Goal: Information Seeking & Learning: Learn about a topic

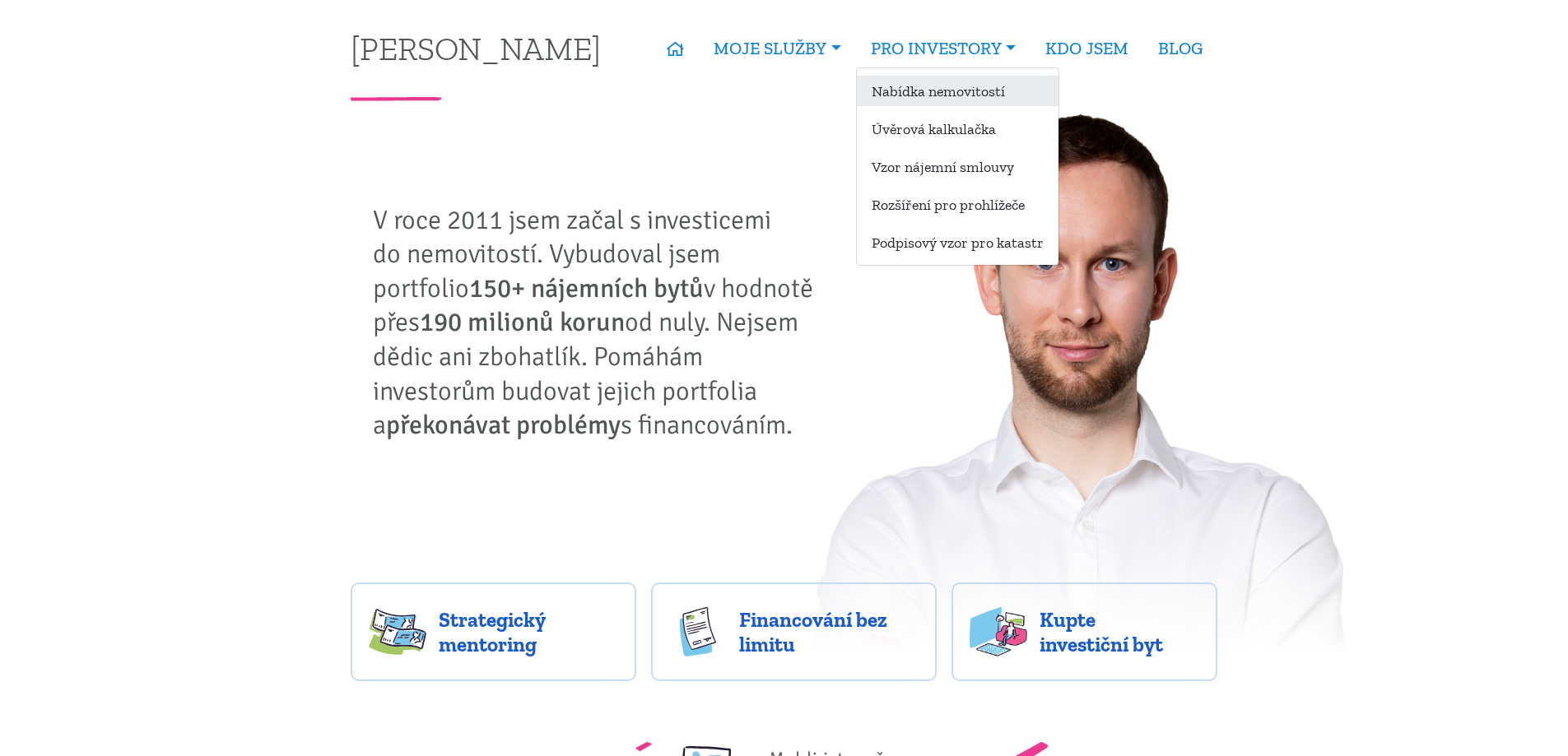
click at [913, 99] on link "Nabídka nemovitostí" at bounding box center [958, 91] width 201 height 31
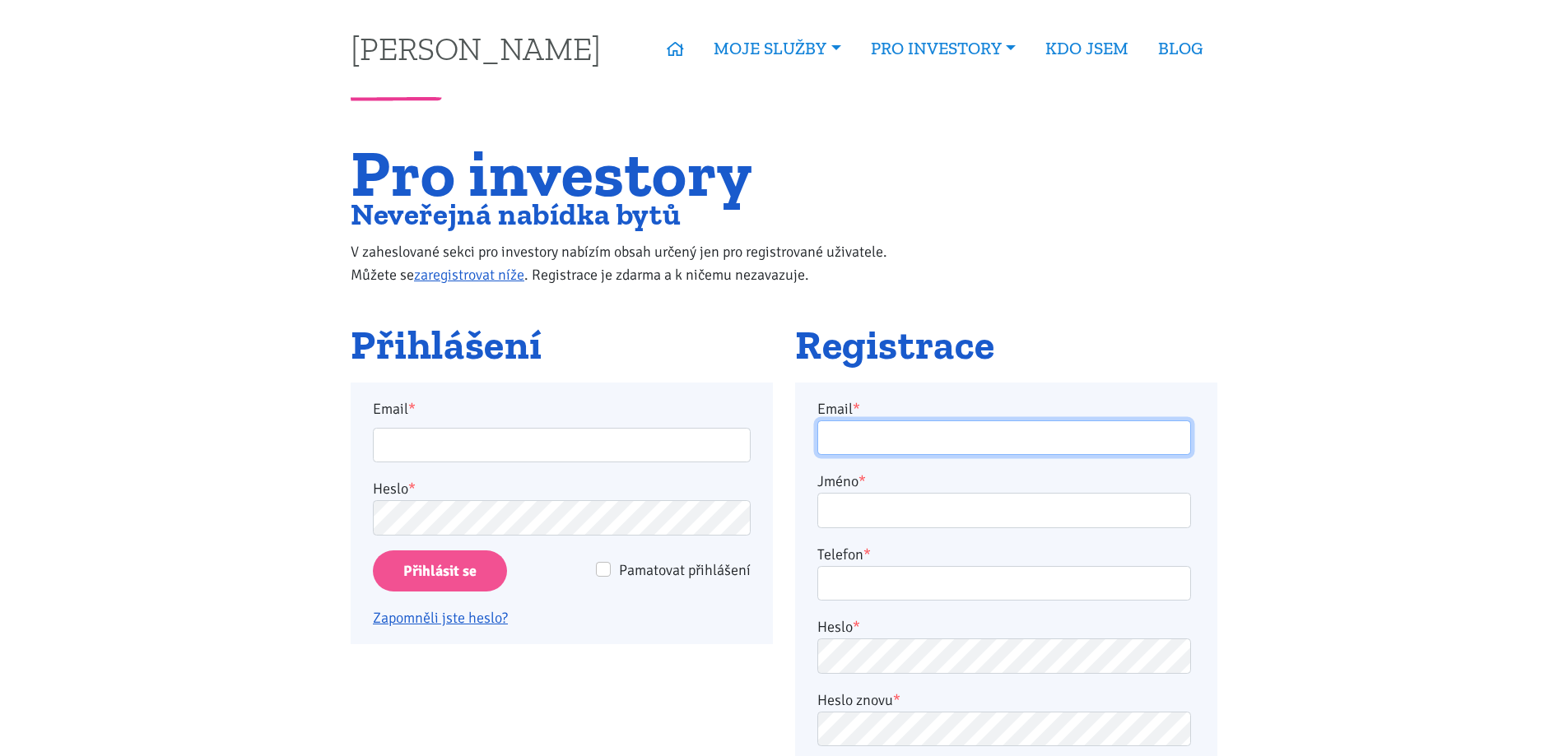
type input "[EMAIL_ADDRESS][DOMAIN_NAME]"
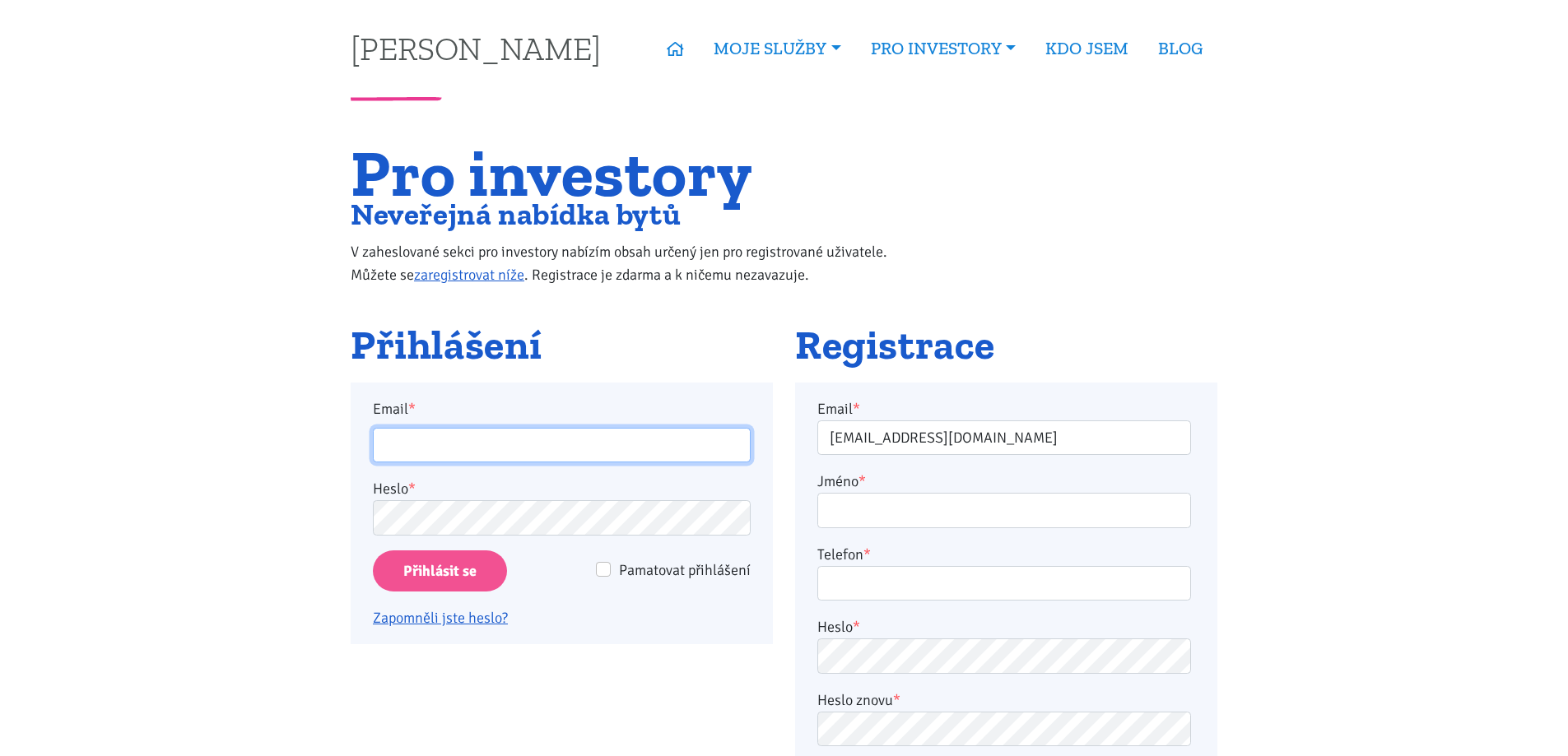
type input "[EMAIL_ADDRESS][DOMAIN_NAME]"
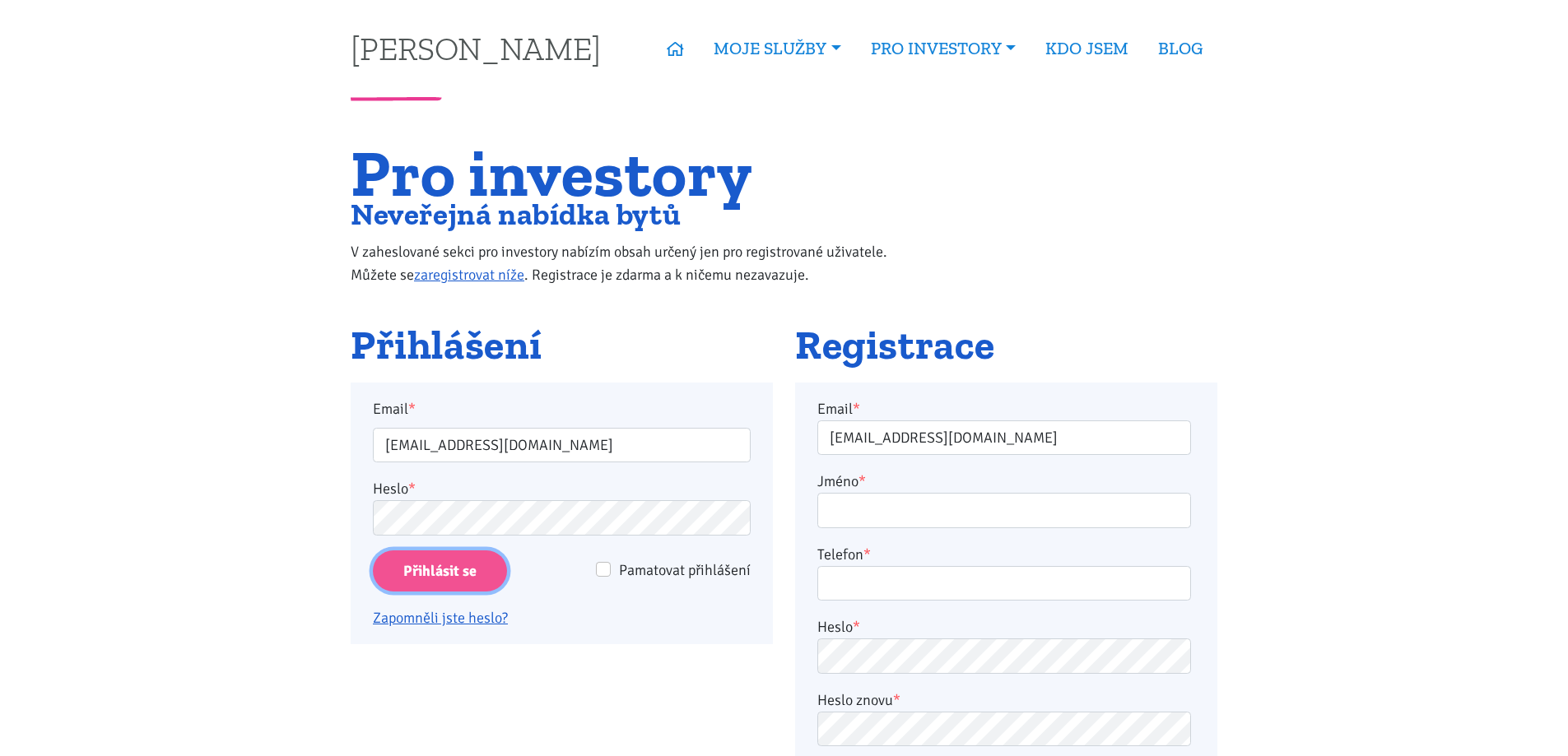
click at [455, 561] on input "Přihlásit se" at bounding box center [440, 571] width 134 height 42
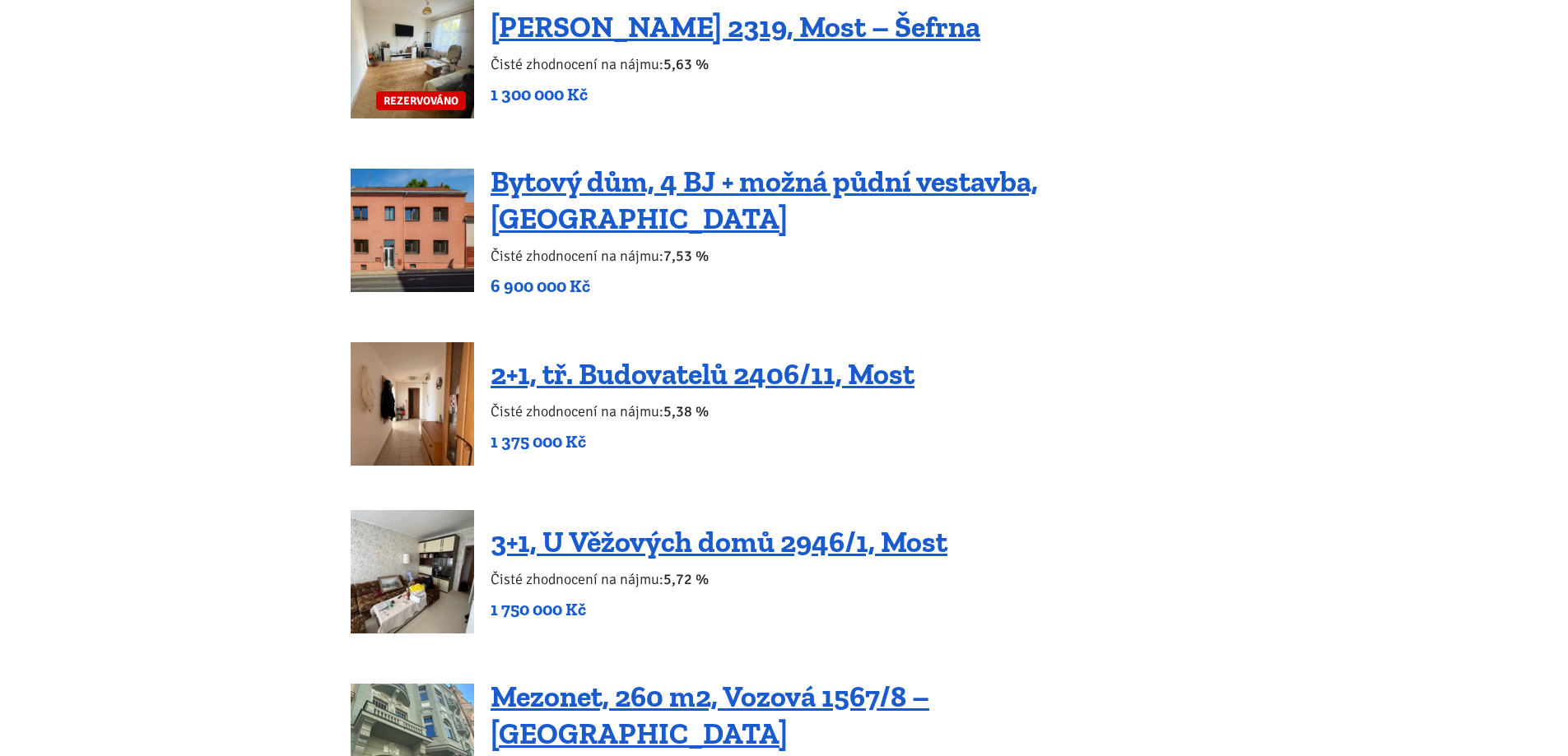
scroll to position [2438, 0]
click at [393, 240] on img at bounding box center [412, 229] width 123 height 123
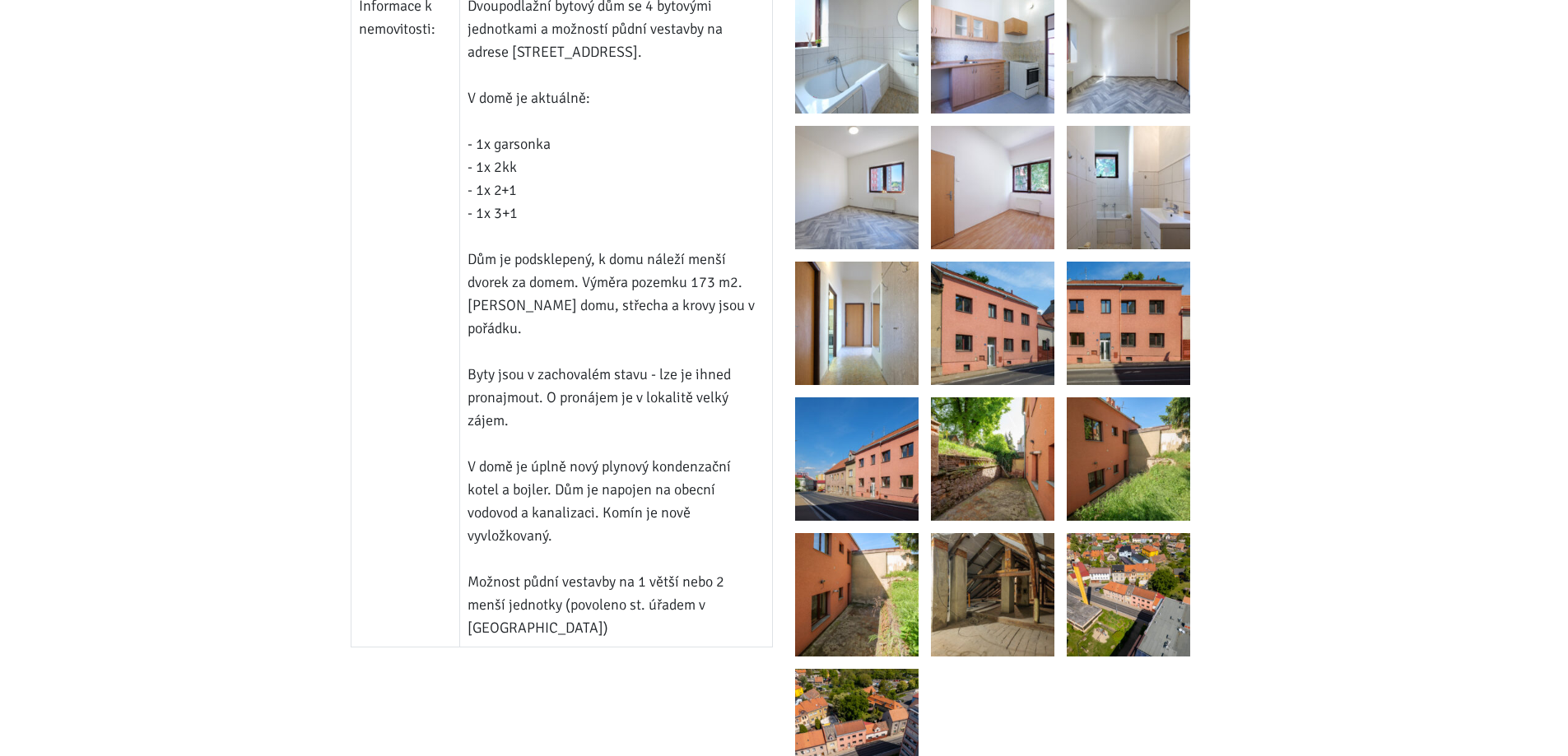
scroll to position [1293, 0]
click at [1019, 322] on img at bounding box center [992, 322] width 123 height 123
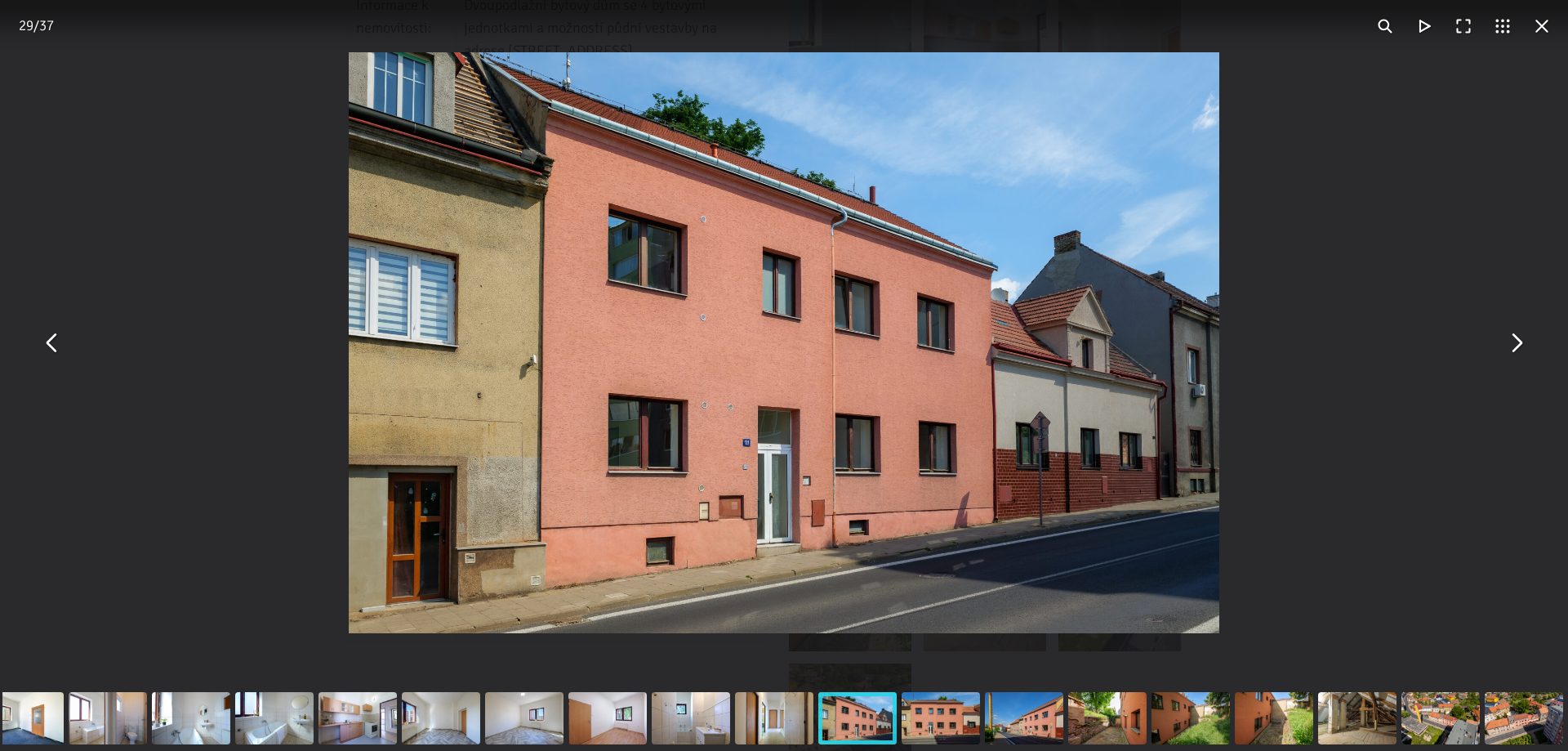
click at [1522, 348] on button "You can close this modal content with the ESC key" at bounding box center [1516, 343] width 39 height 39
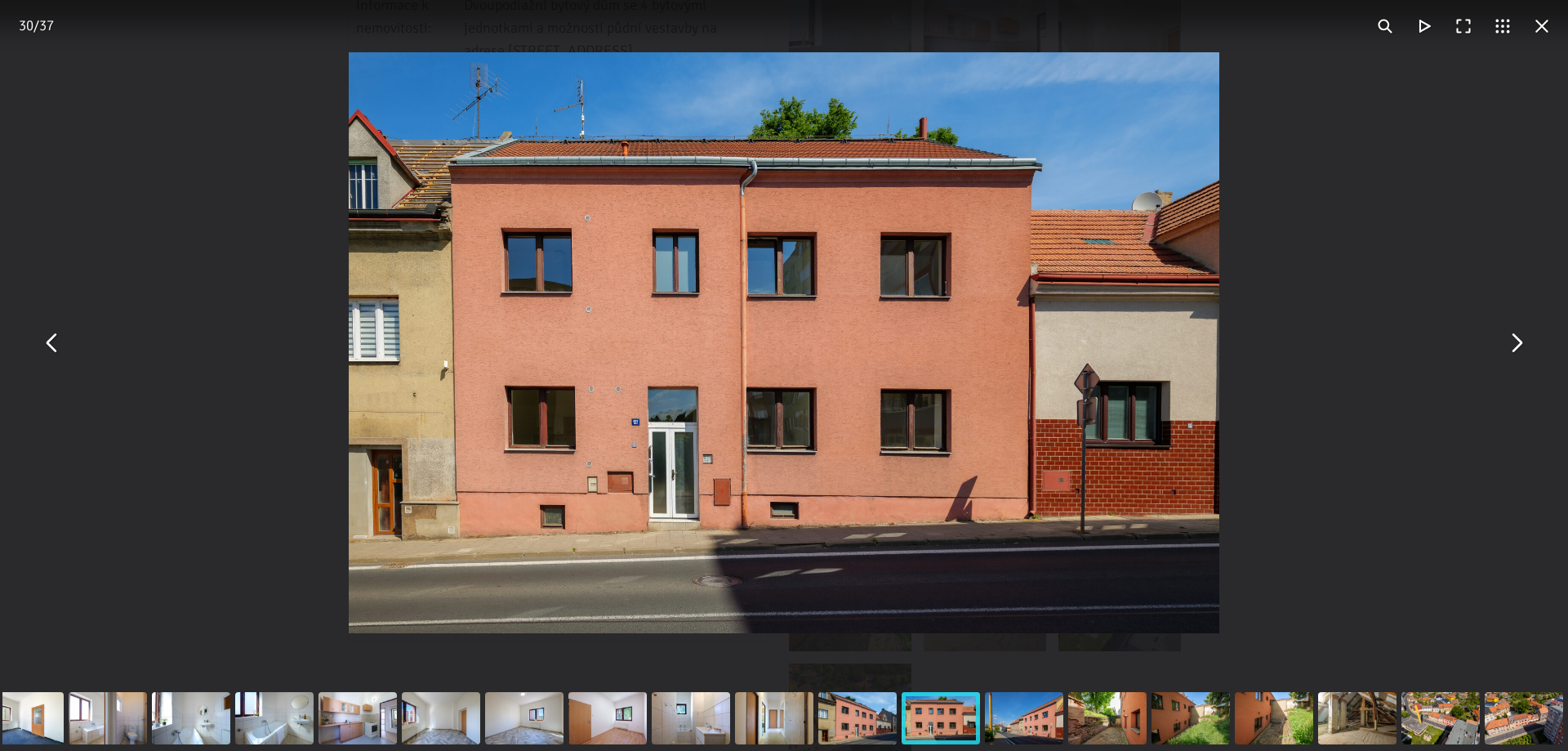
click at [1522, 348] on button "You can close this modal content with the ESC key" at bounding box center [1516, 343] width 39 height 39
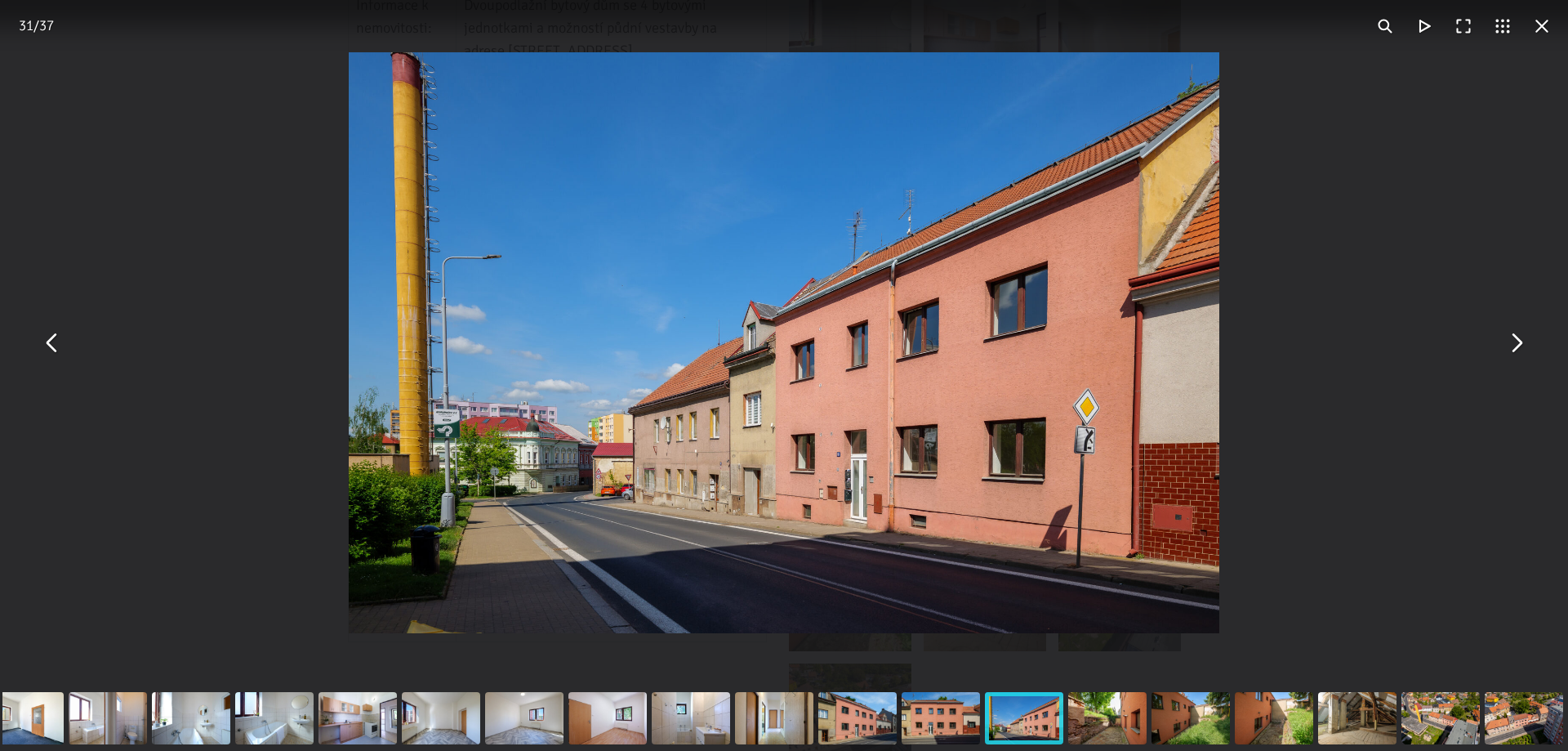
click at [1522, 348] on button "You can close this modal content with the ESC key" at bounding box center [1516, 343] width 39 height 39
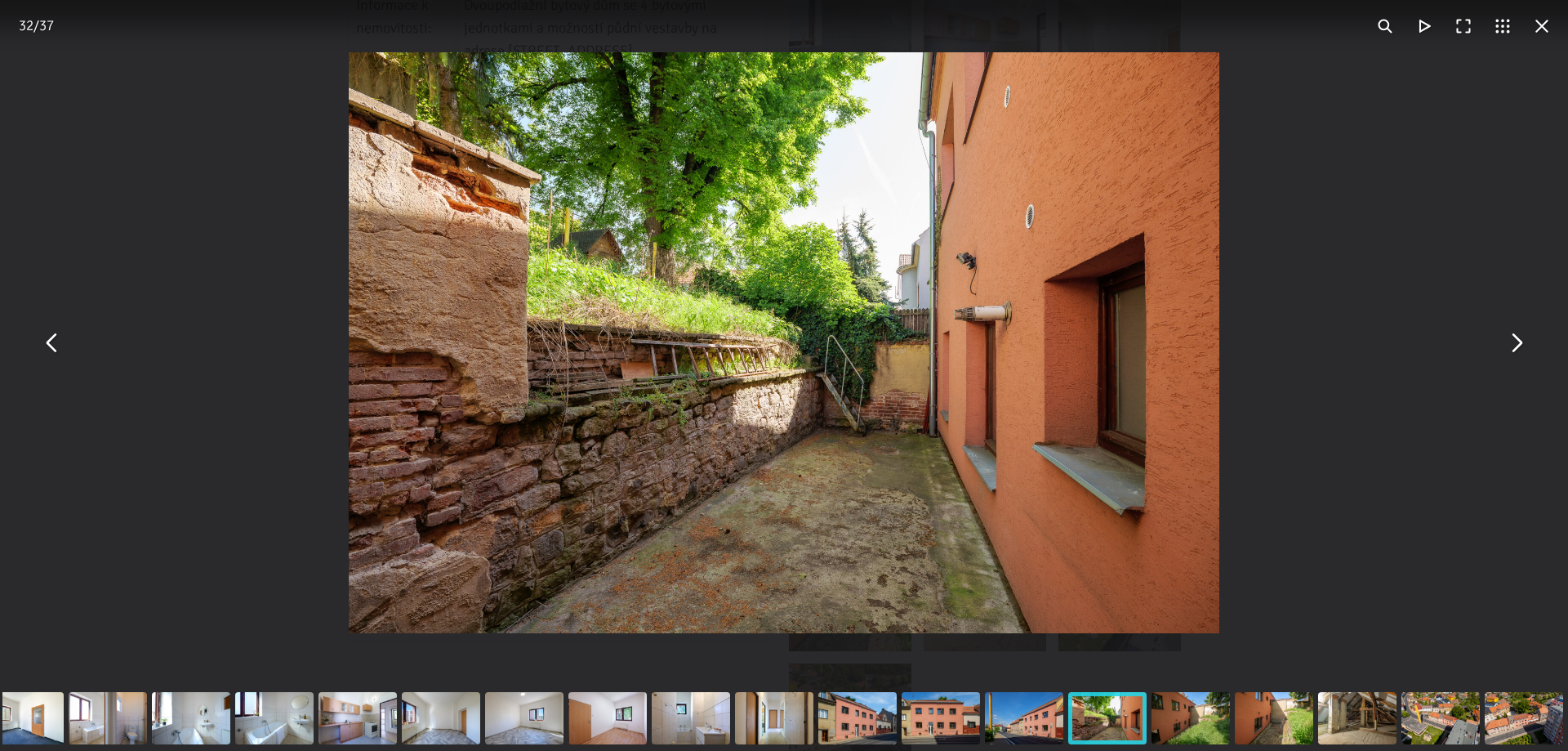
click at [1521, 347] on button "You can close this modal content with the ESC key" at bounding box center [1516, 343] width 39 height 39
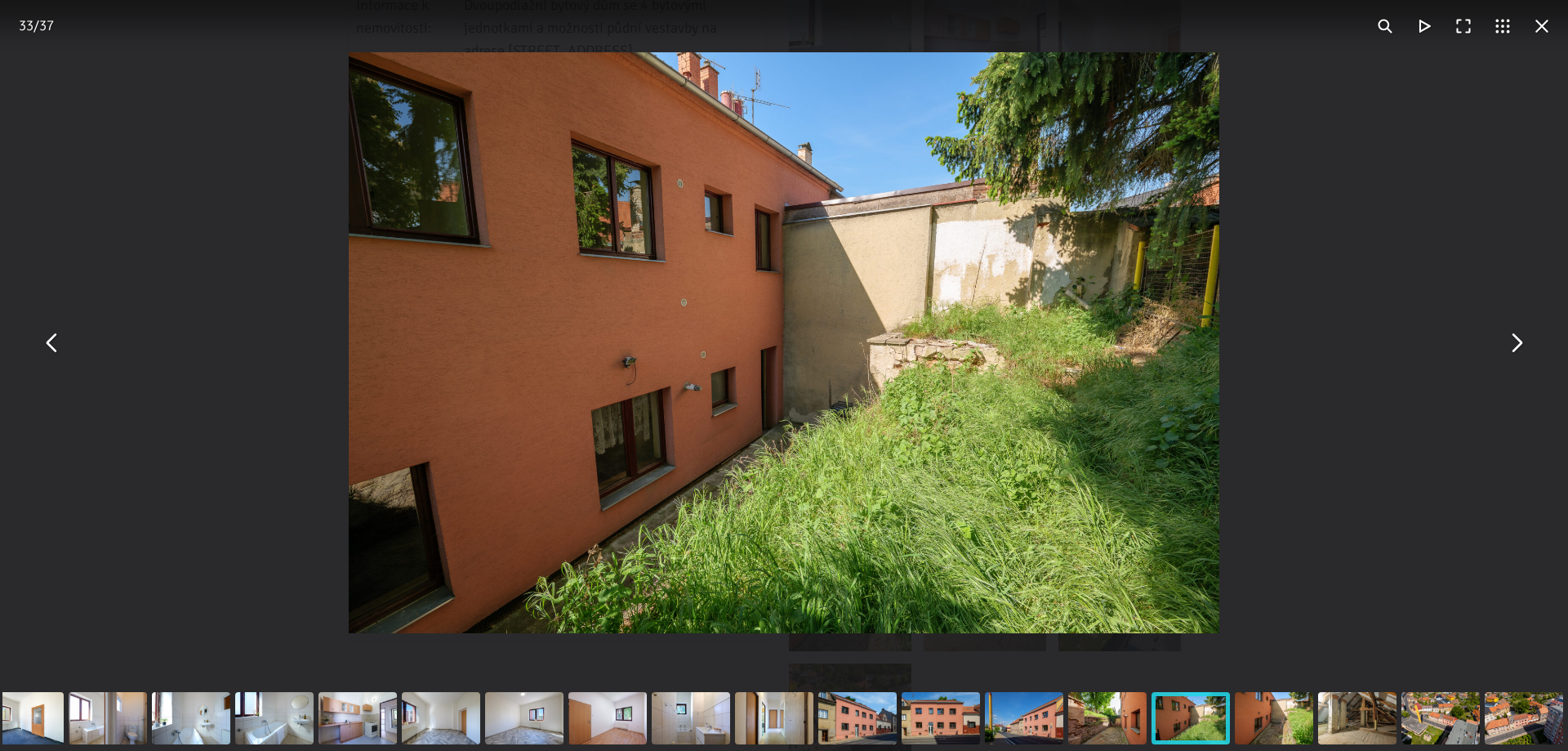
click at [1521, 347] on button "You can close this modal content with the ESC key" at bounding box center [1516, 343] width 39 height 39
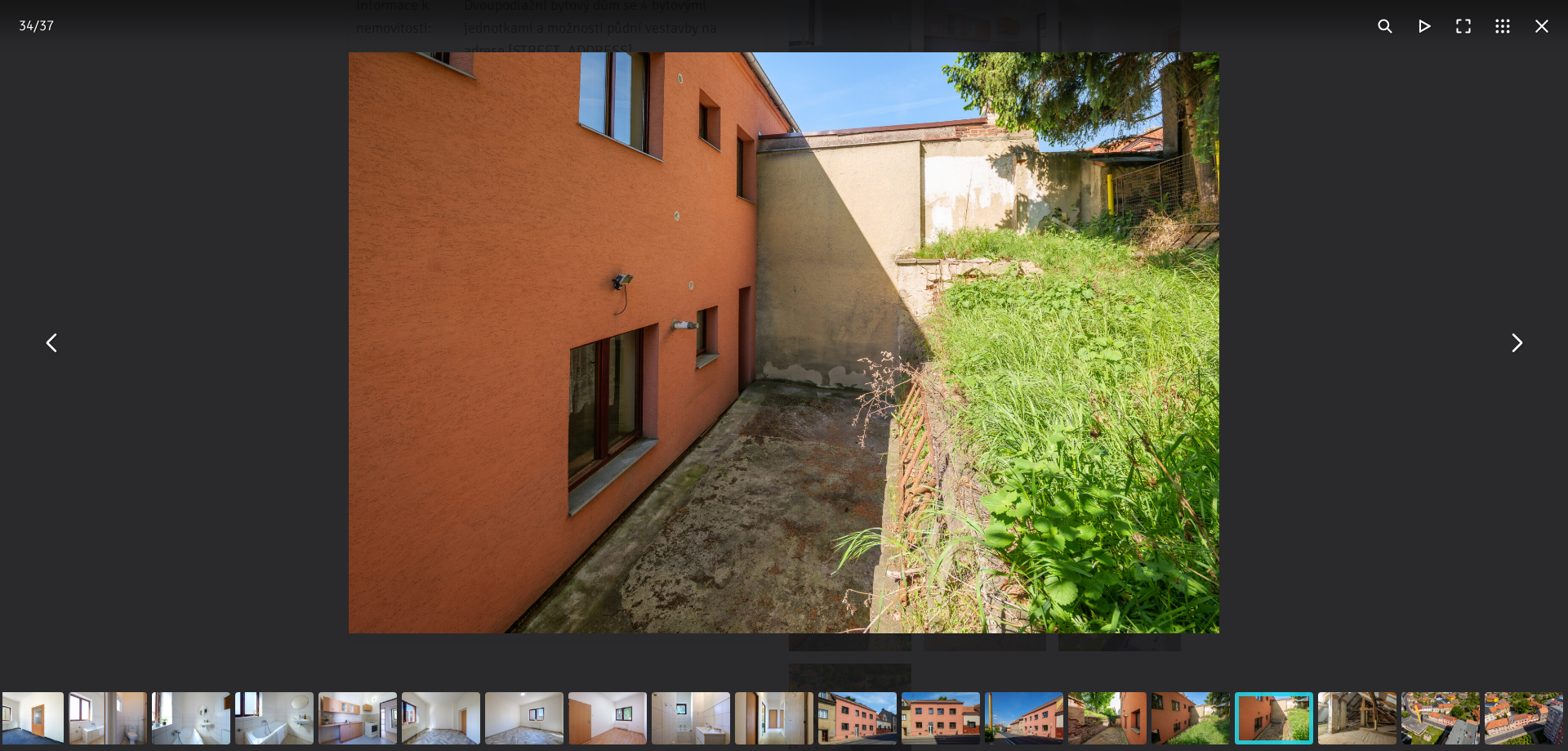
click at [1521, 347] on button "You can close this modal content with the ESC key" at bounding box center [1516, 343] width 39 height 39
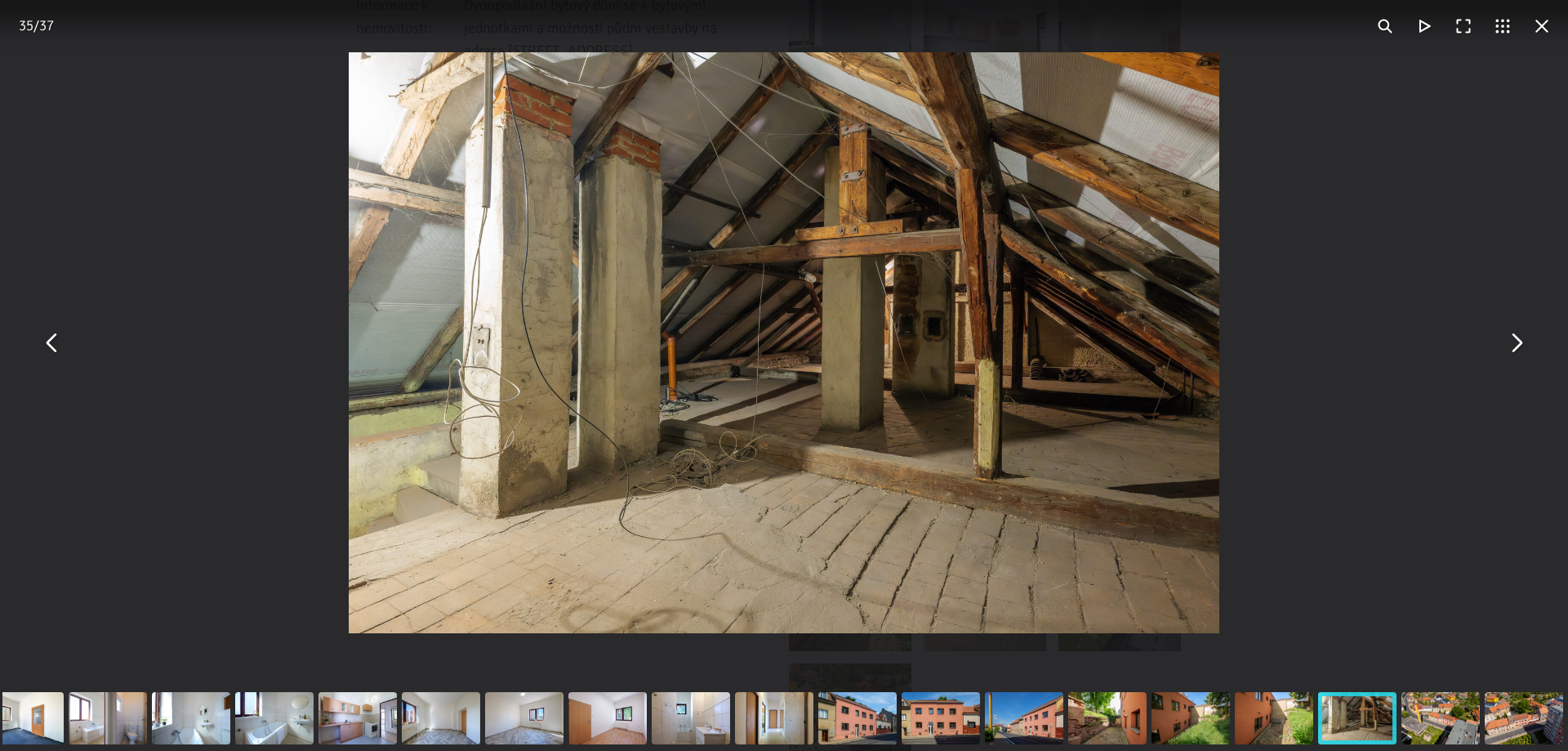
click at [1521, 347] on button "You can close this modal content with the ESC key" at bounding box center [1516, 343] width 39 height 39
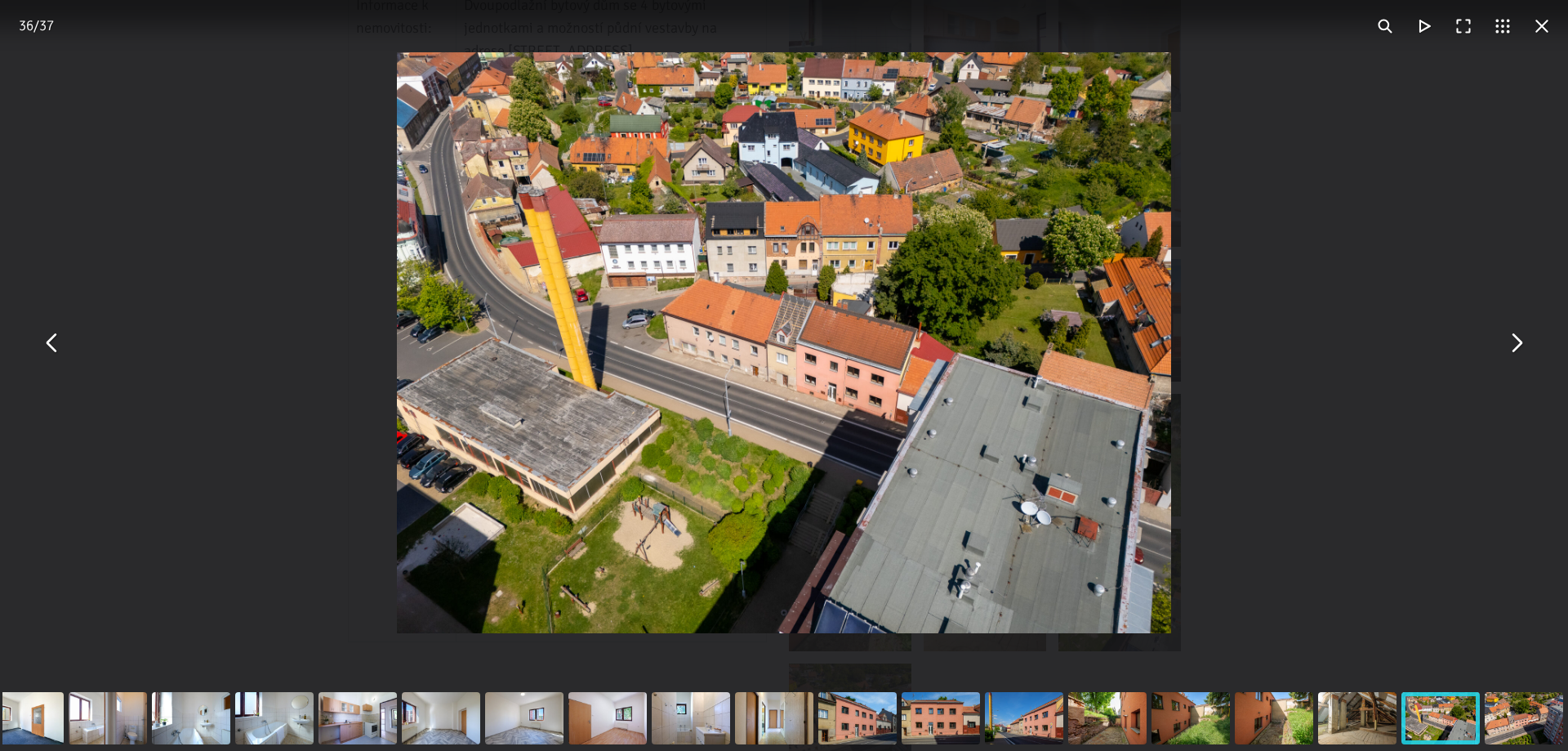
click at [1521, 347] on button "You can close this modal content with the ESC key" at bounding box center [1516, 343] width 39 height 39
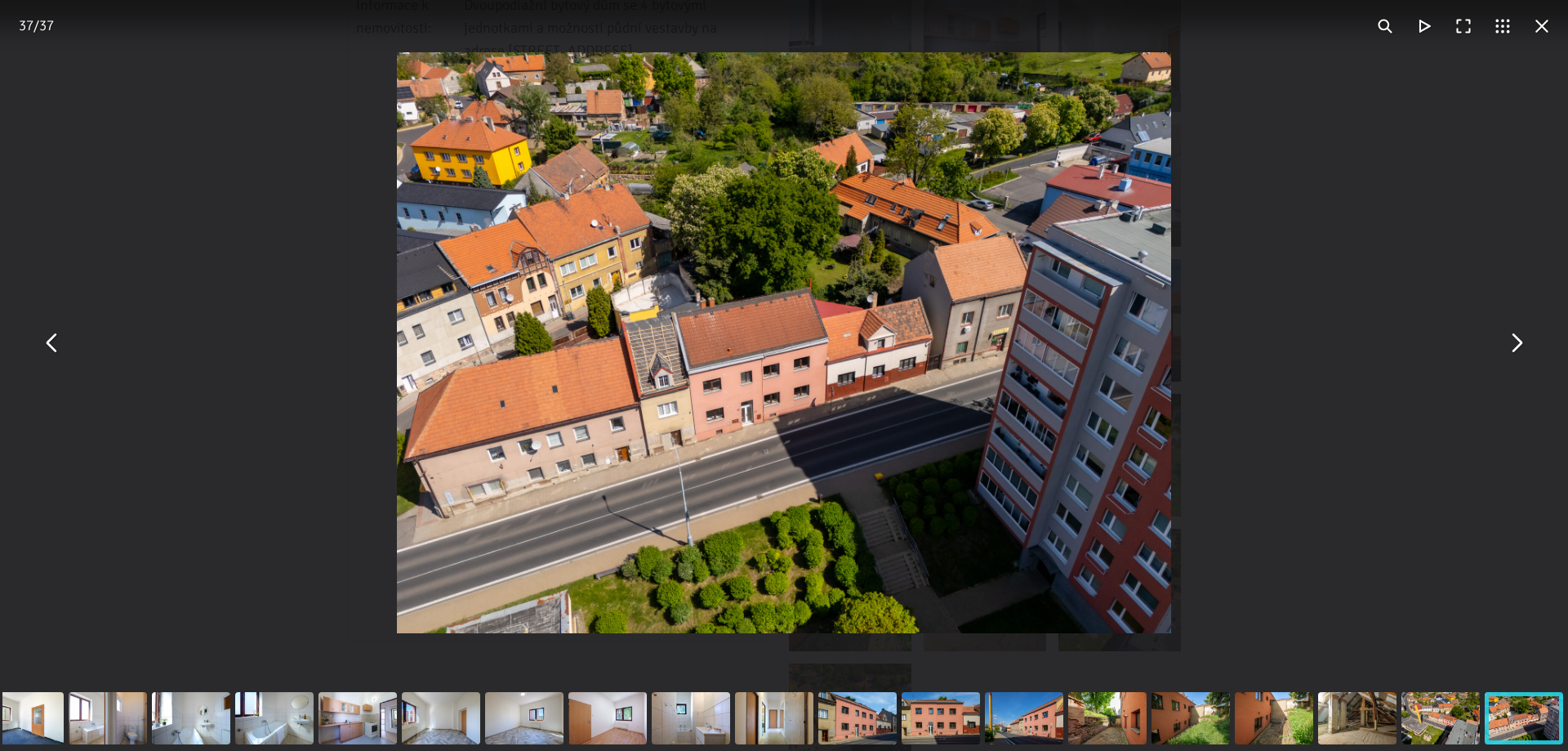
click at [1521, 347] on button "You can close this modal content with the ESC key" at bounding box center [1516, 343] width 39 height 39
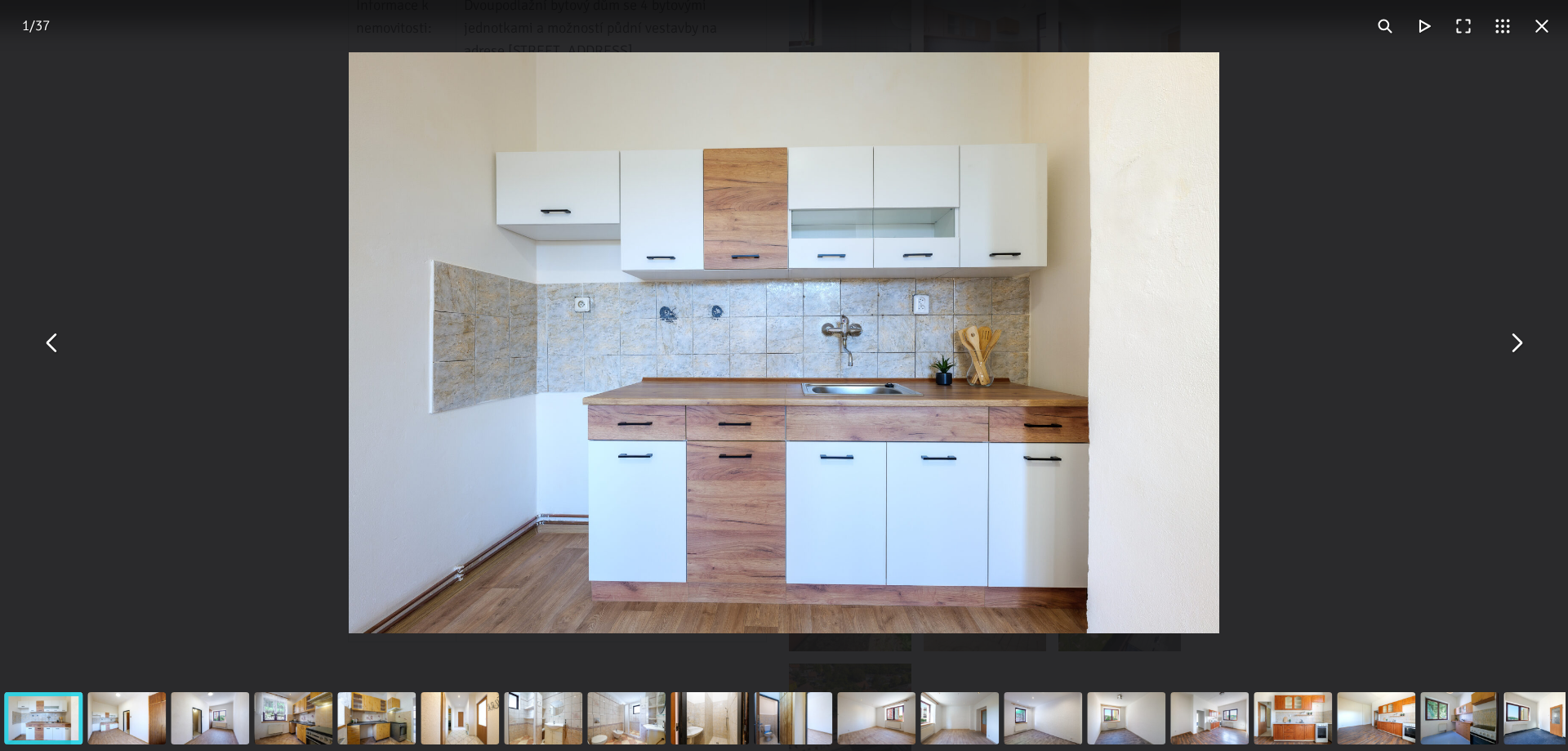
click at [1521, 347] on button "You can close this modal content with the ESC key" at bounding box center [1516, 343] width 39 height 39
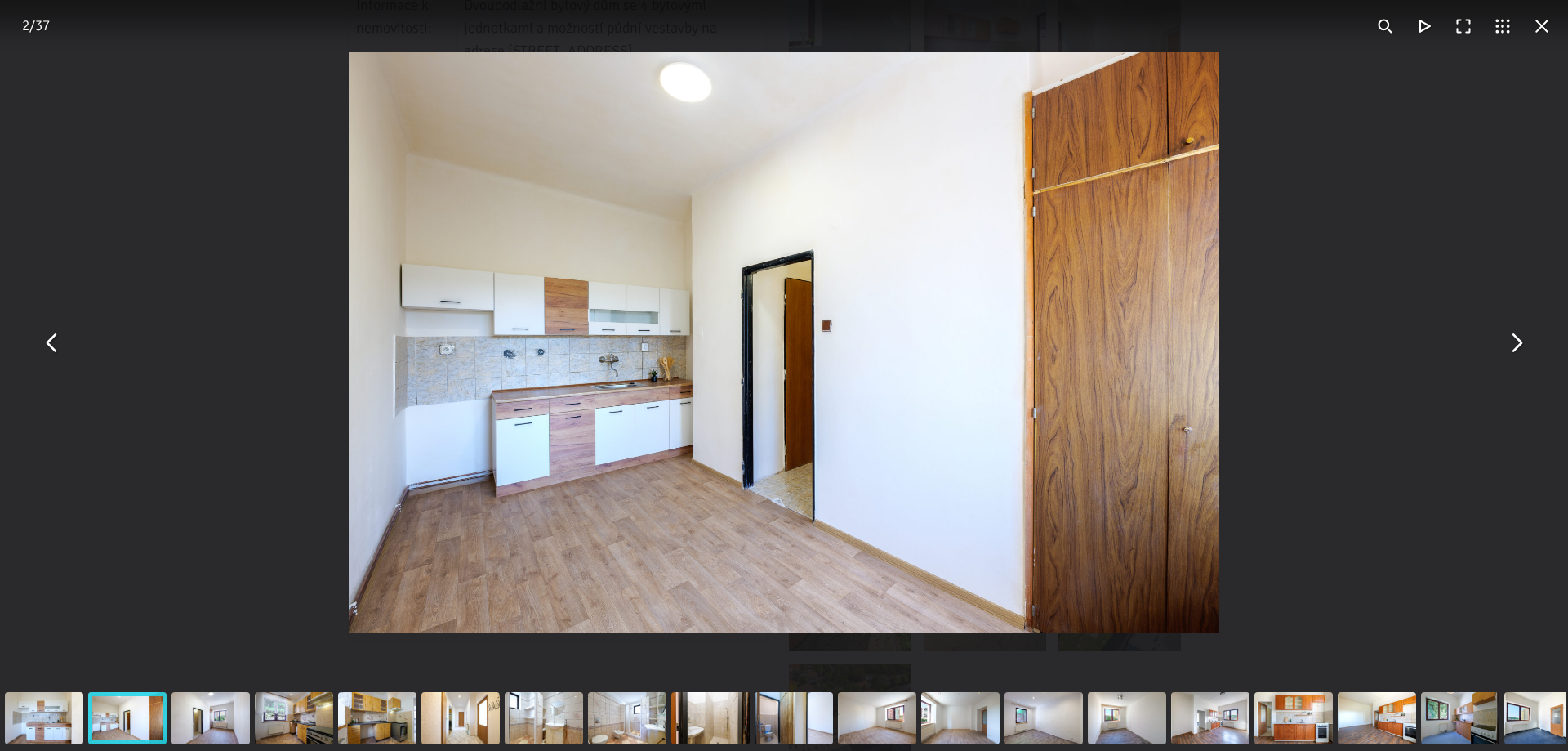
click at [1521, 347] on button "You can close this modal content with the ESC key" at bounding box center [1516, 343] width 39 height 39
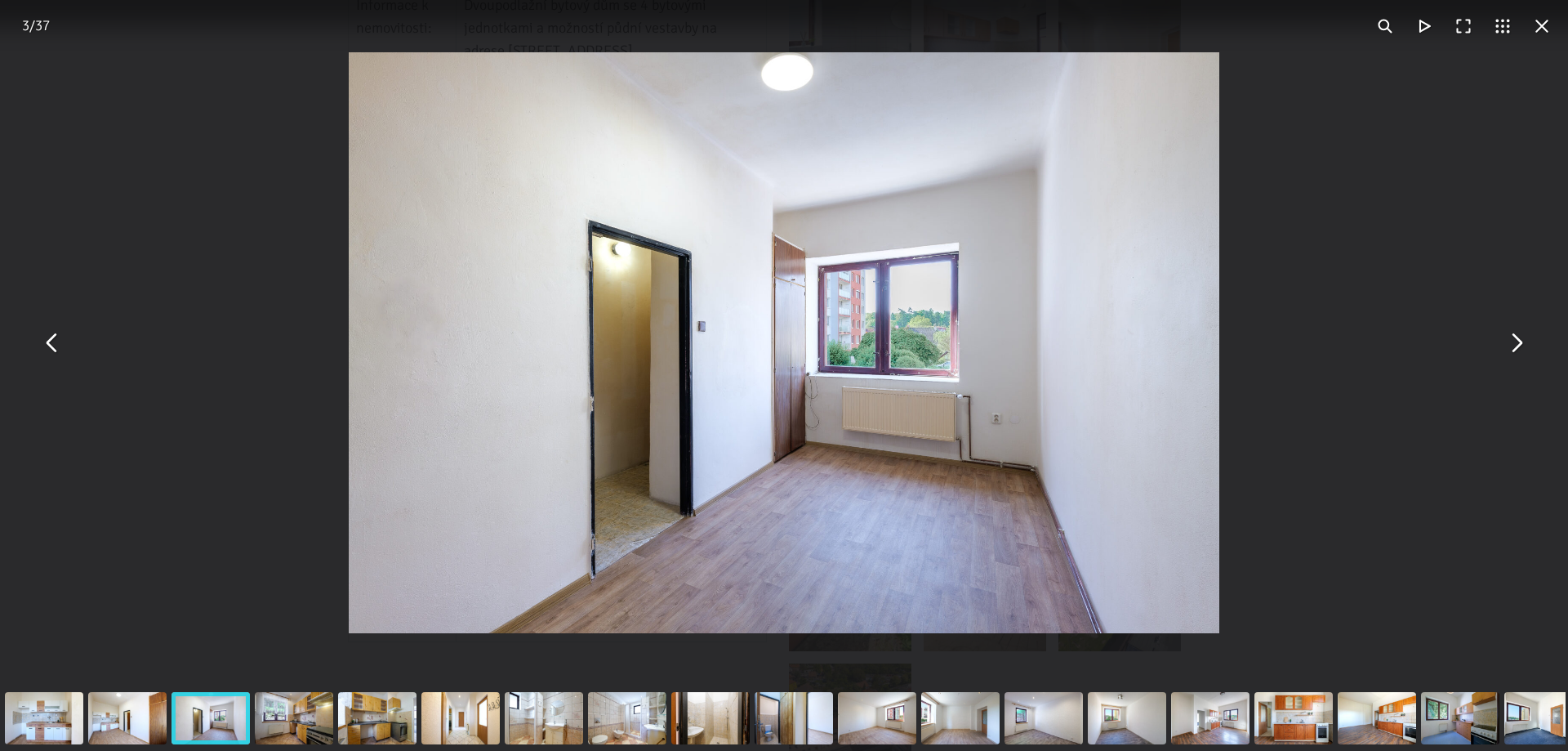
click at [1521, 347] on button "You can close this modal content with the ESC key" at bounding box center [1516, 343] width 39 height 39
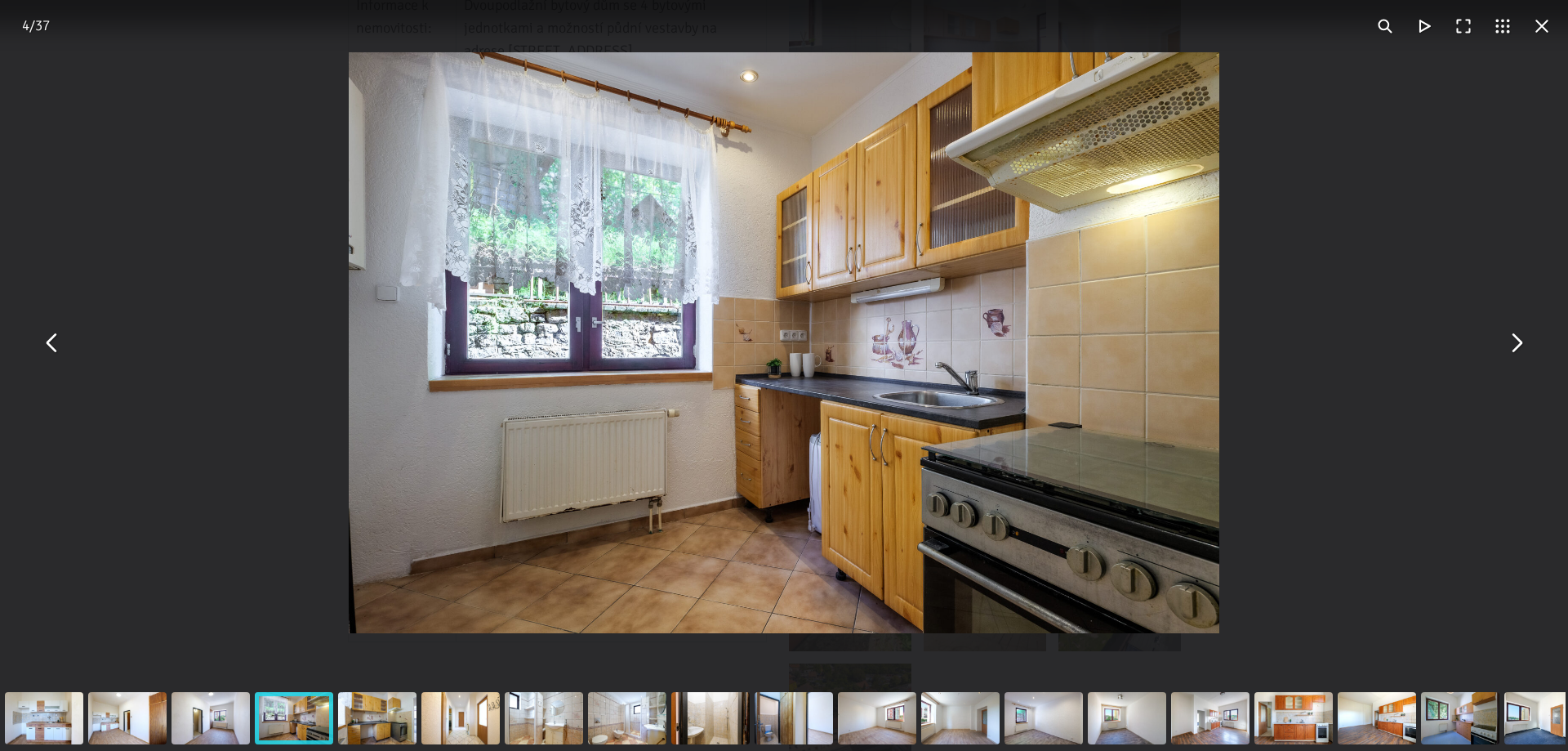
click at [1521, 347] on button "You can close this modal content with the ESC key" at bounding box center [1516, 343] width 39 height 39
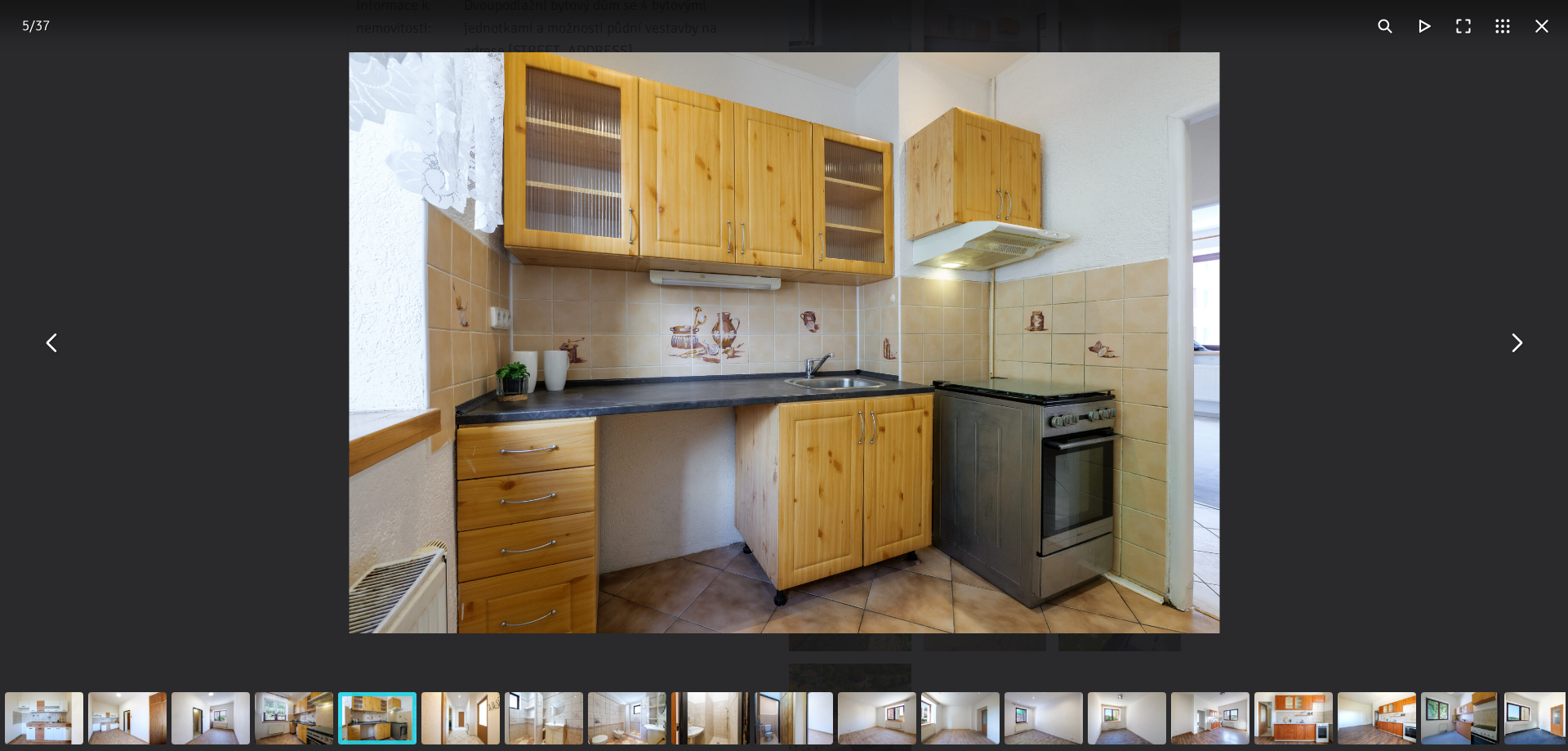
click at [1521, 347] on button "You can close this modal content with the ESC key" at bounding box center [1516, 343] width 39 height 39
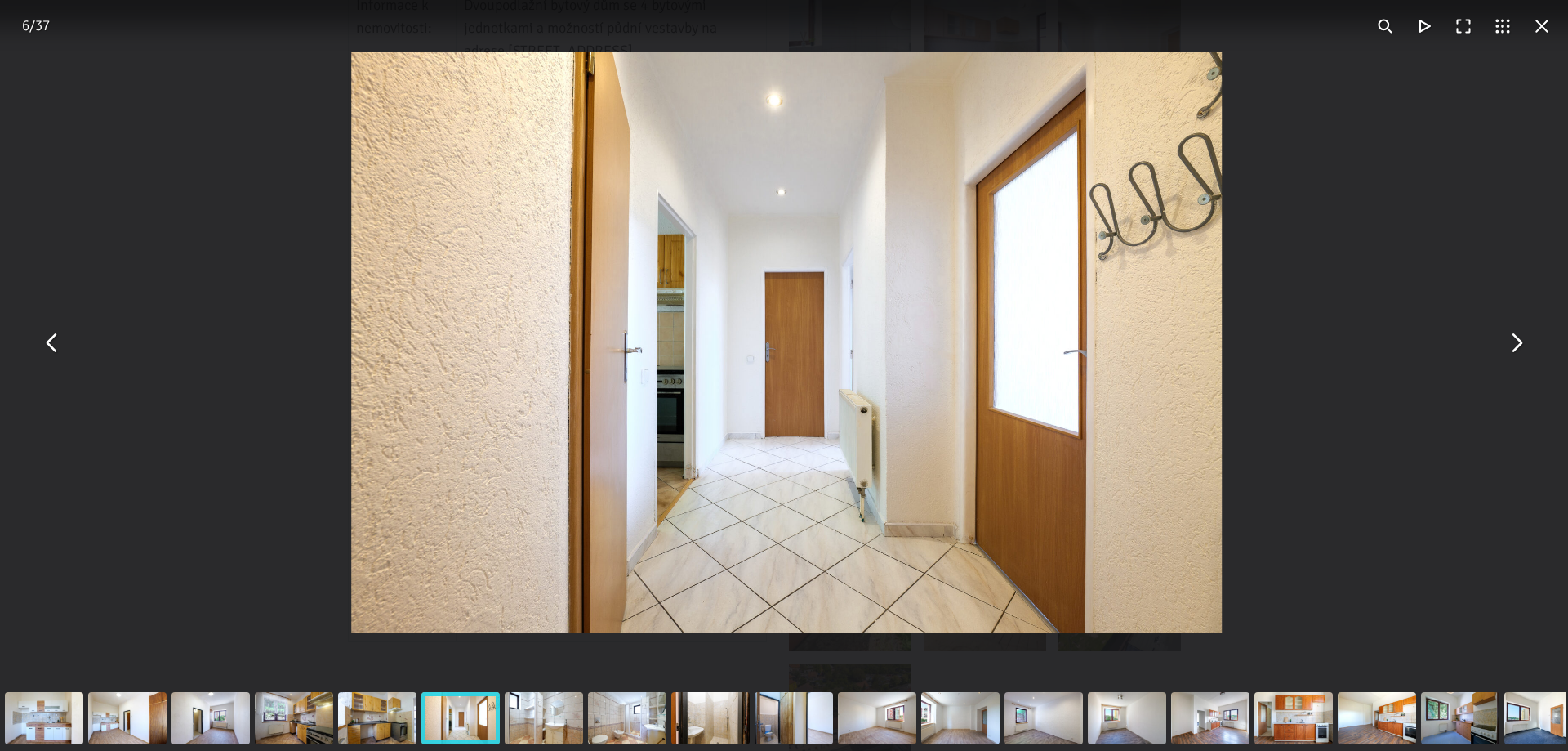
click at [1521, 347] on button "You can close this modal content with the ESC key" at bounding box center [1516, 343] width 39 height 39
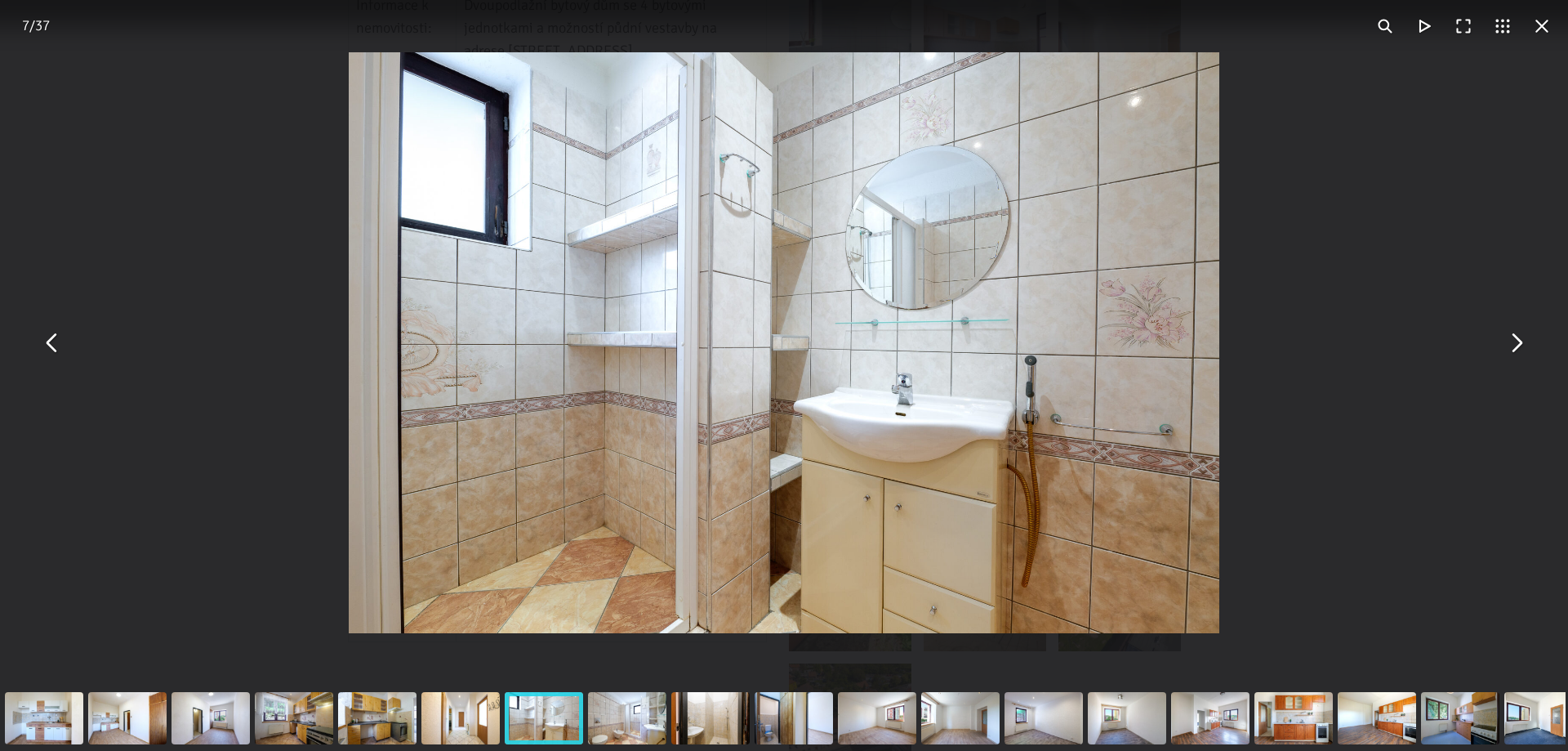
click at [1546, 32] on button "You can close this modal content with the ESC key" at bounding box center [1542, 26] width 39 height 39
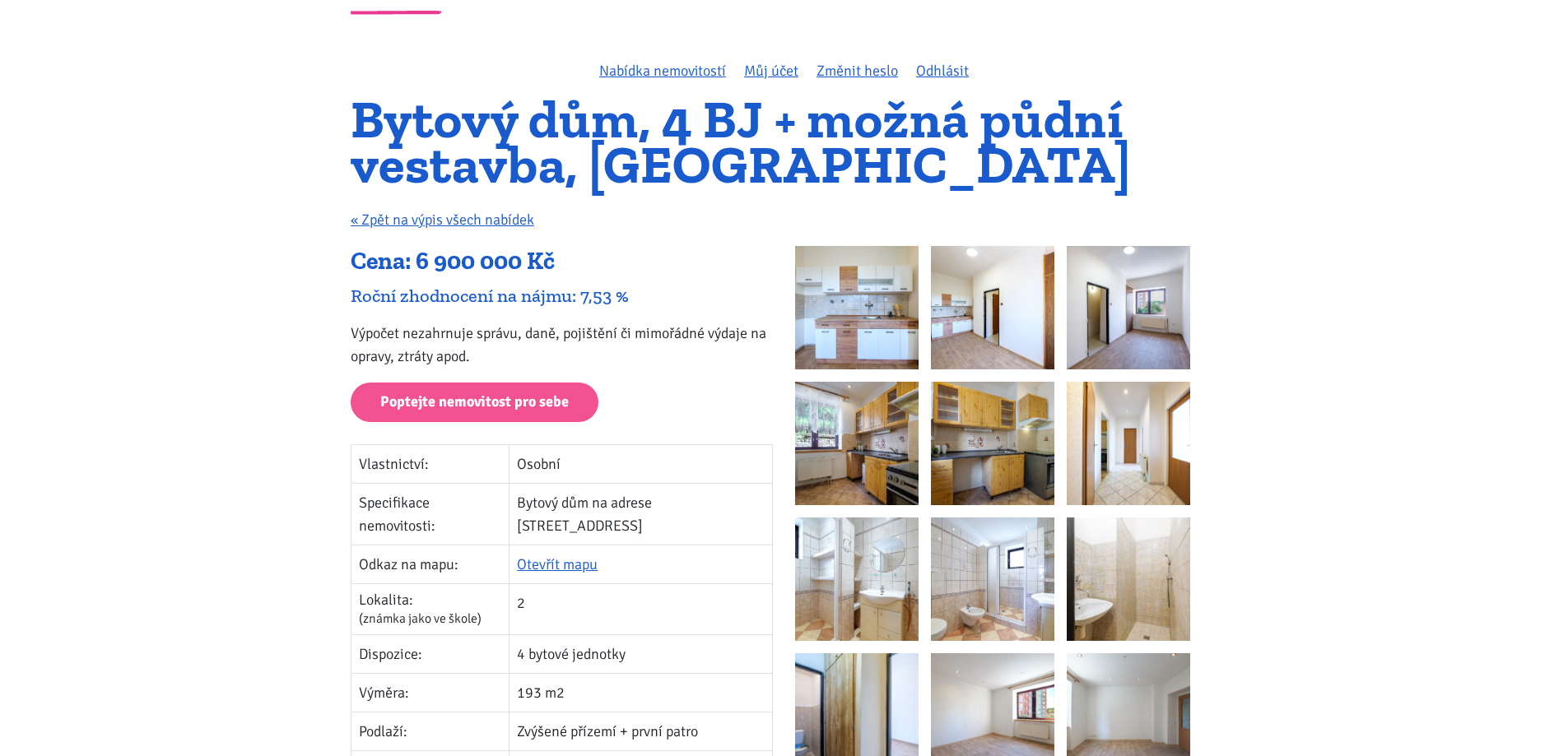
scroll to position [0, 0]
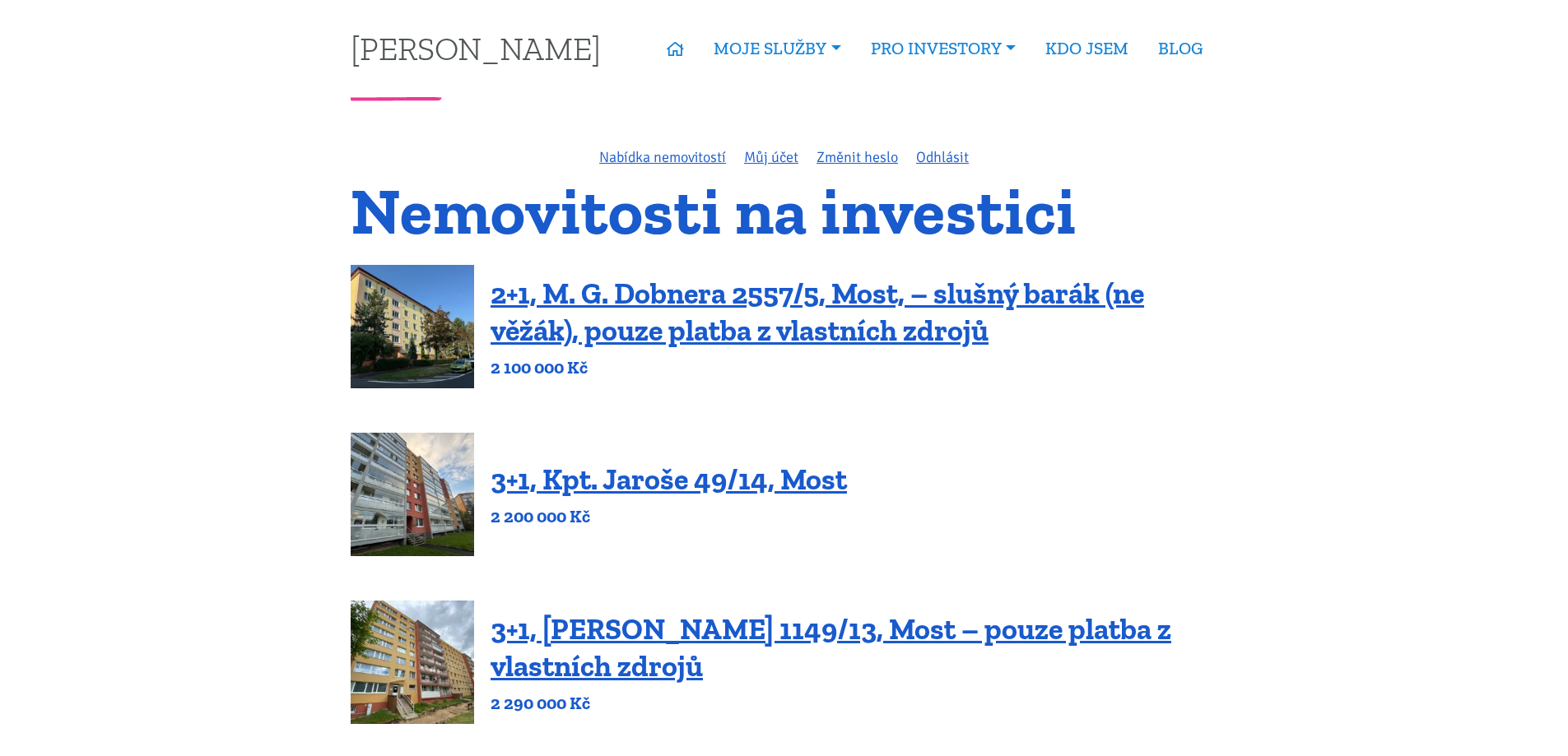
click at [385, 324] on img at bounding box center [412, 326] width 123 height 123
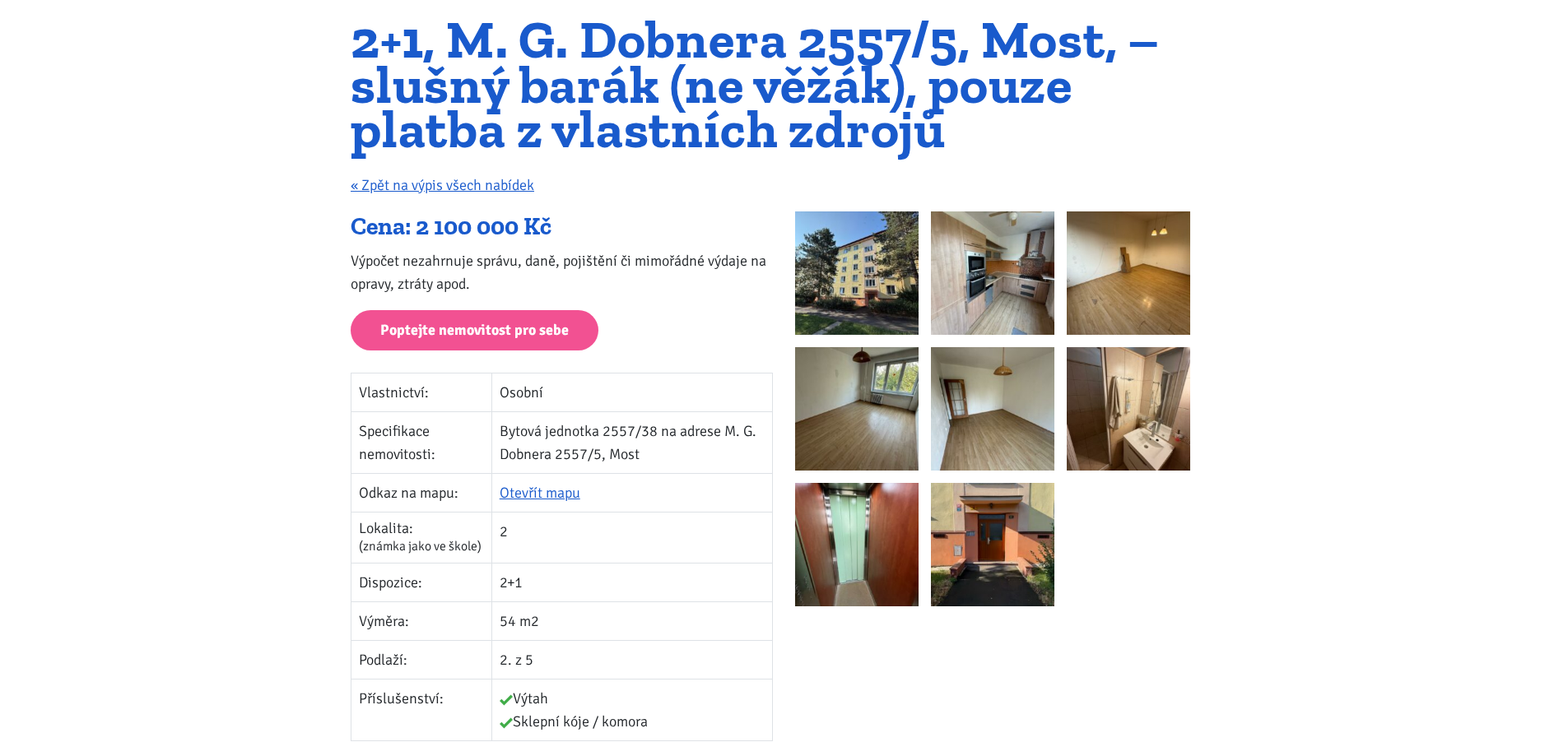
scroll to position [166, 0]
click at [842, 265] on img at bounding box center [856, 273] width 123 height 123
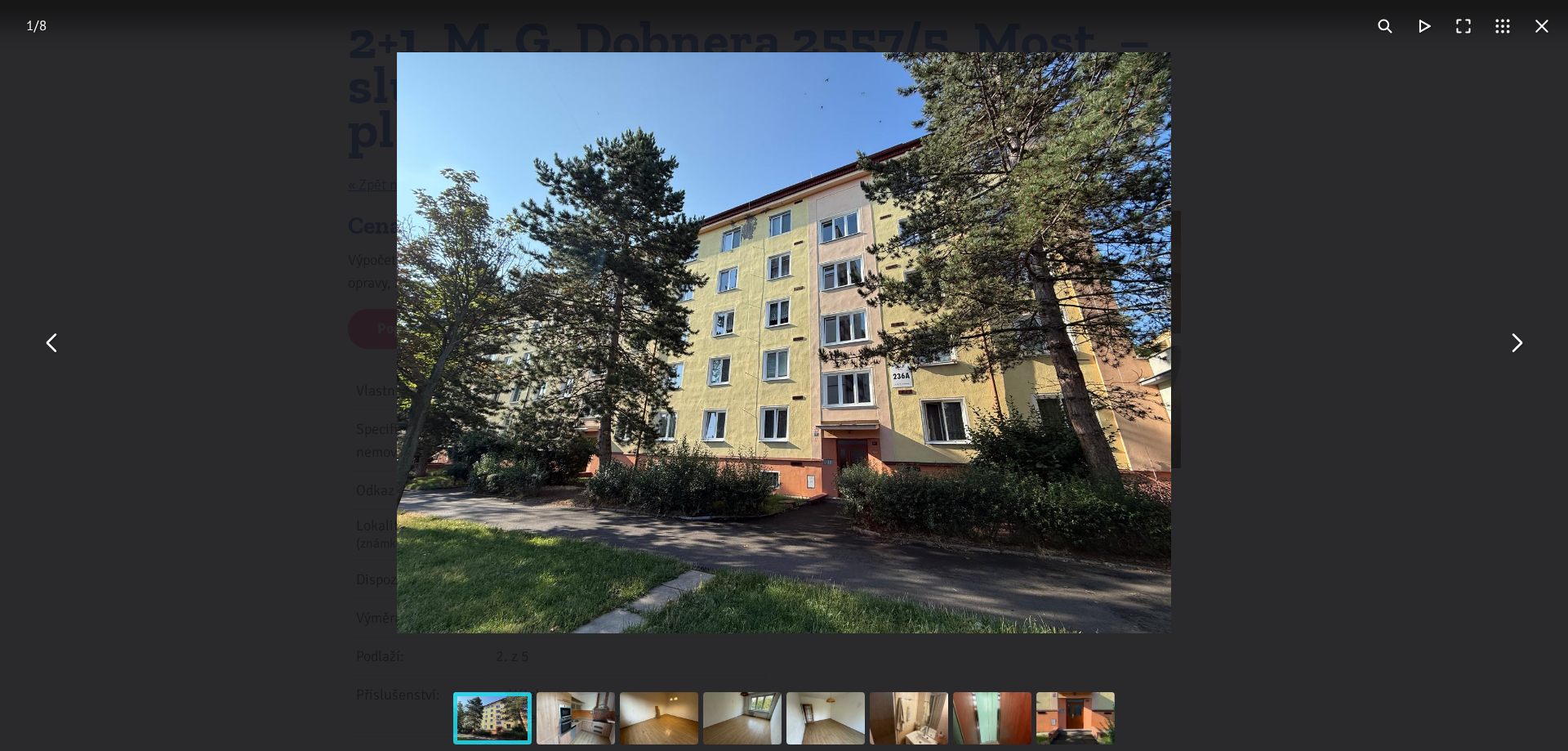
click at [1510, 361] on button "You can close this modal content with the ESC key" at bounding box center [1516, 343] width 39 height 39
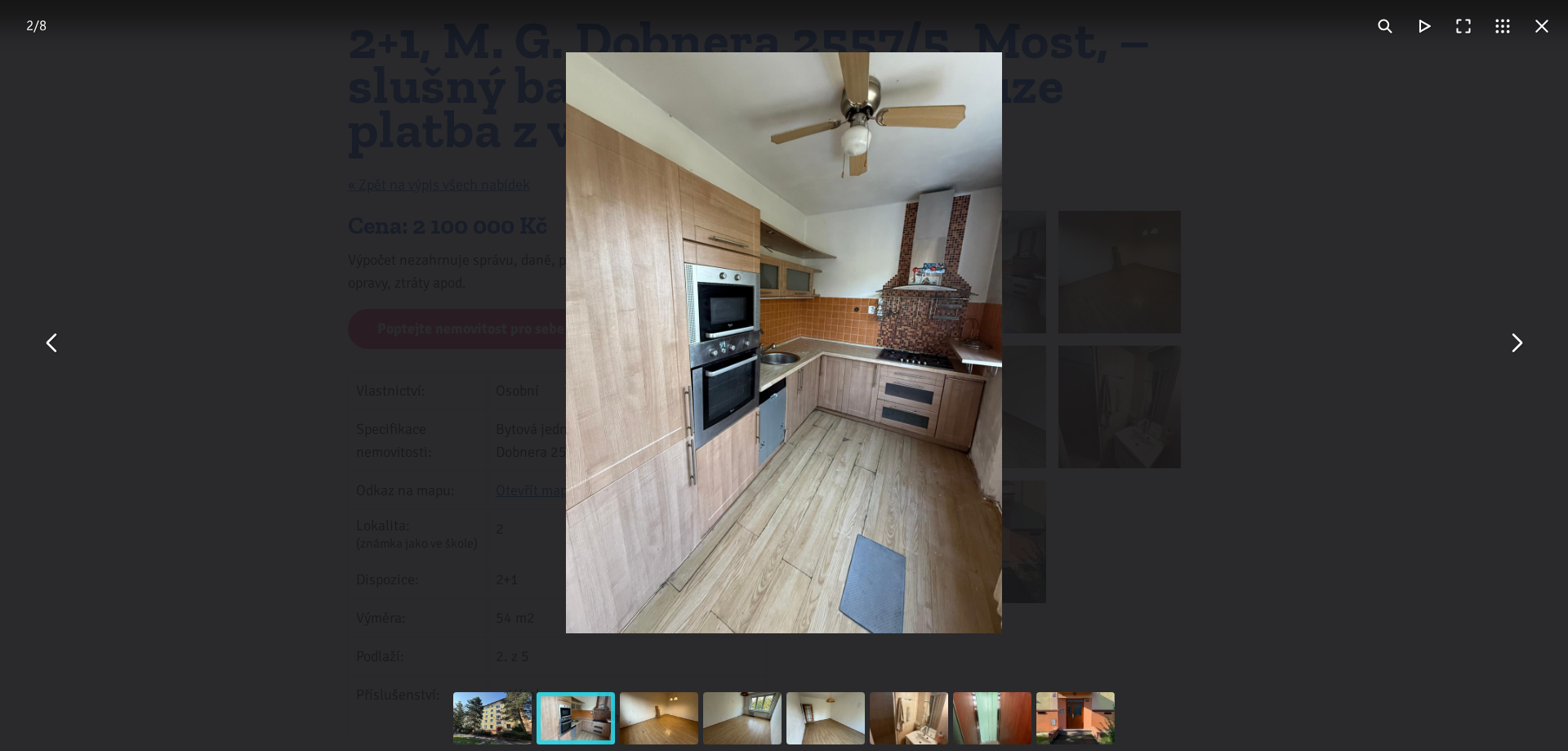
click at [1512, 351] on button "You can close this modal content with the ESC key" at bounding box center [1516, 343] width 39 height 39
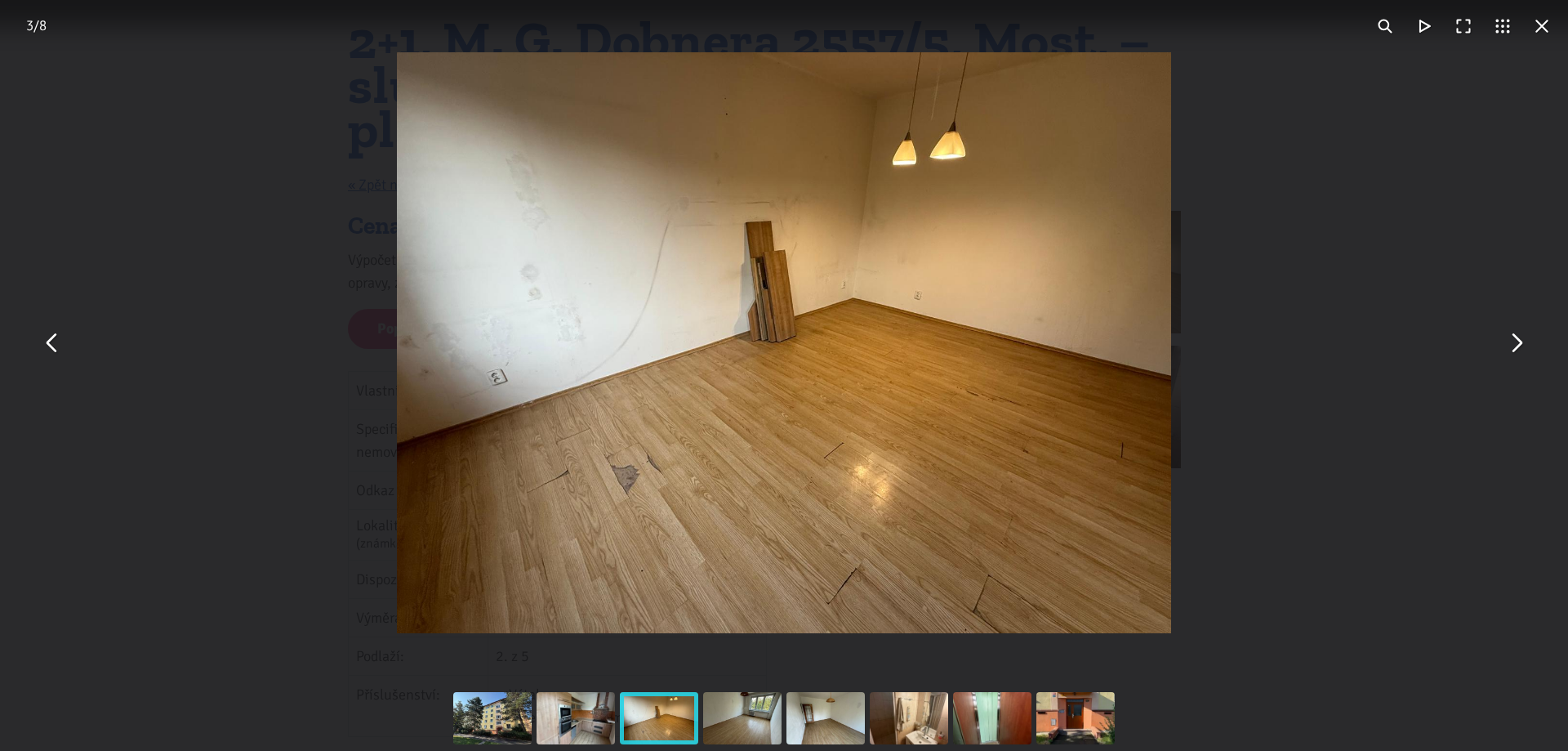
click at [1512, 351] on button "You can close this modal content with the ESC key" at bounding box center [1516, 343] width 39 height 39
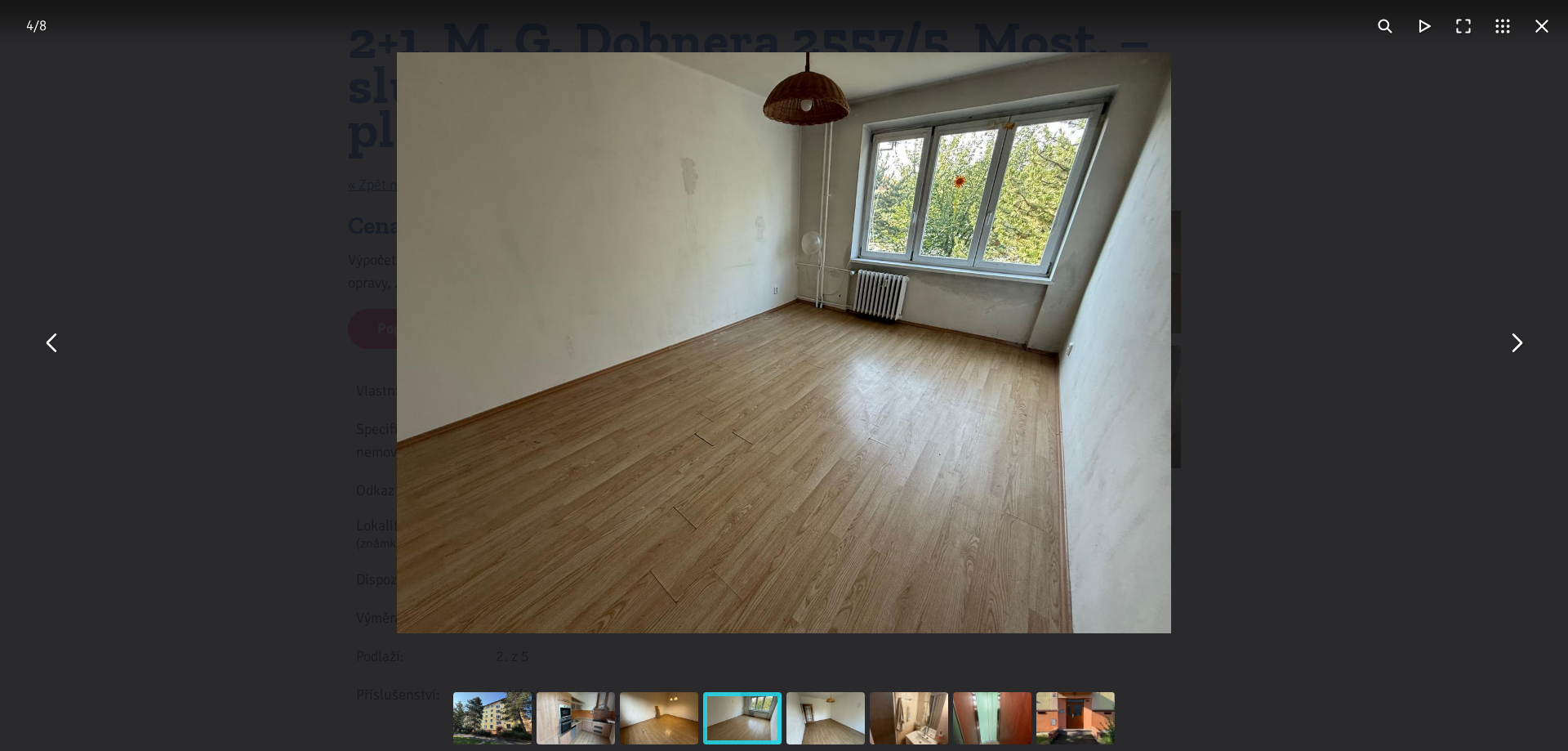
click at [1512, 351] on button "You can close this modal content with the ESC key" at bounding box center [1516, 343] width 39 height 39
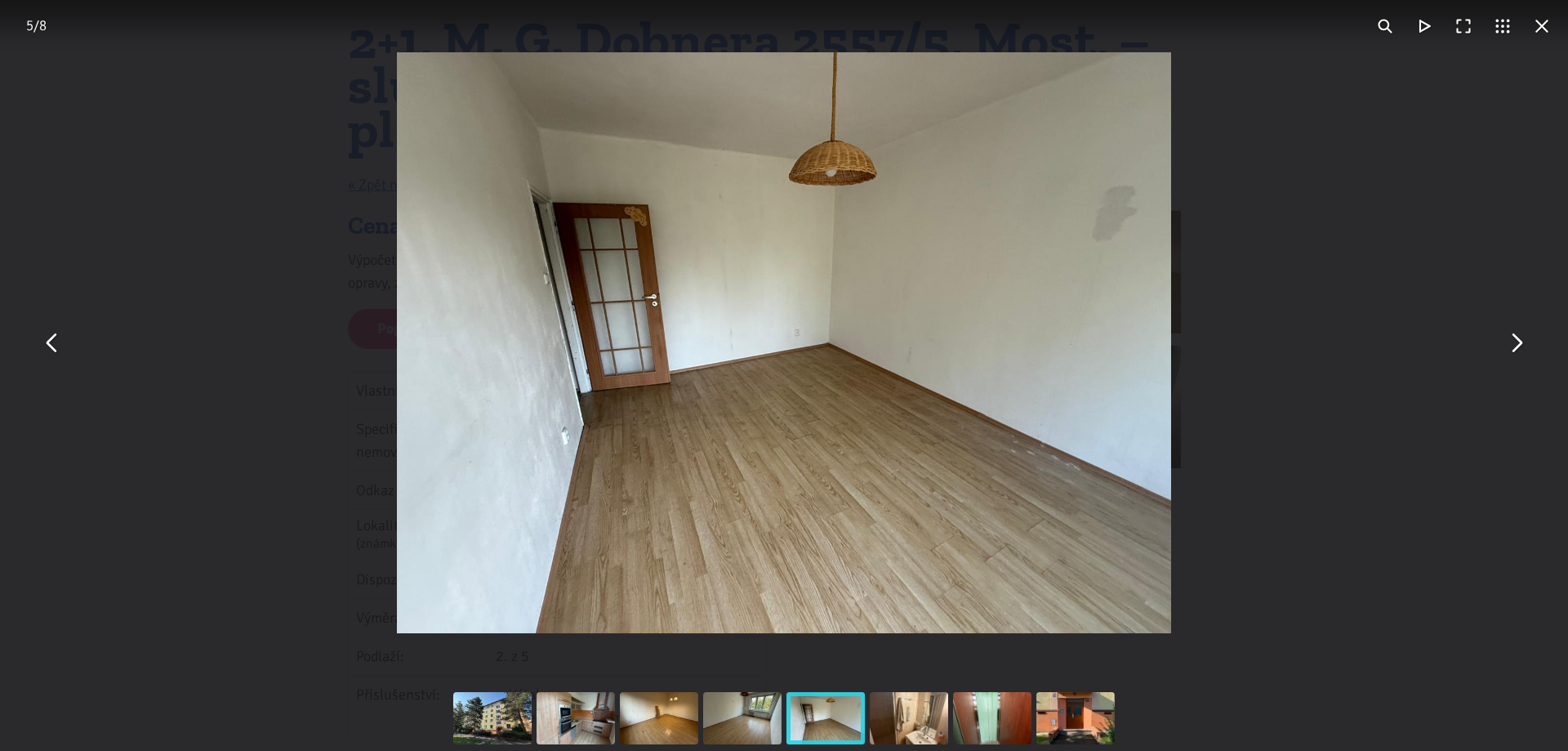
click at [1512, 351] on button "You can close this modal content with the ESC key" at bounding box center [1516, 343] width 39 height 39
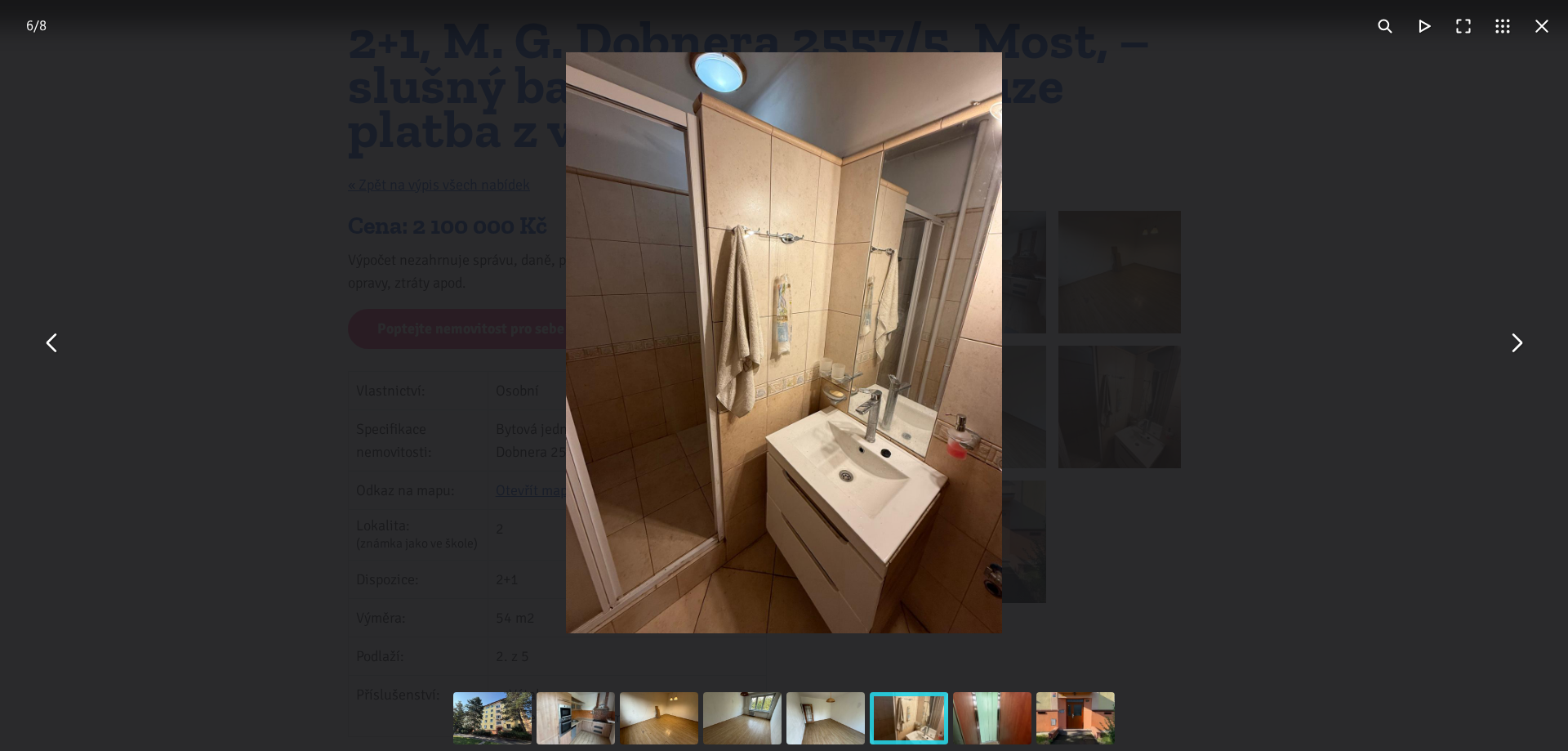
click at [1512, 351] on button "You can close this modal content with the ESC key" at bounding box center [1516, 343] width 39 height 39
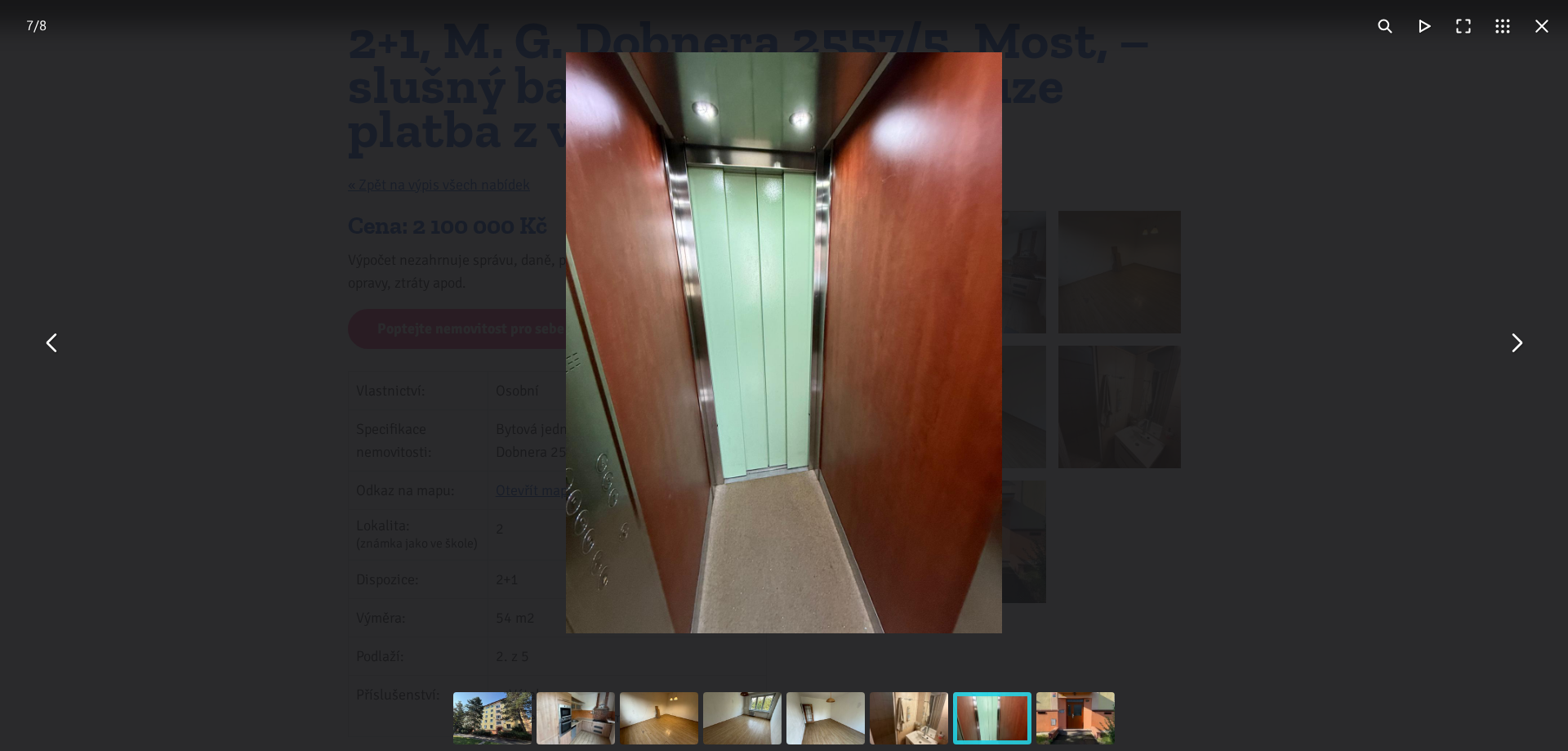
click at [1512, 351] on button "You can close this modal content with the ESC key" at bounding box center [1516, 343] width 39 height 39
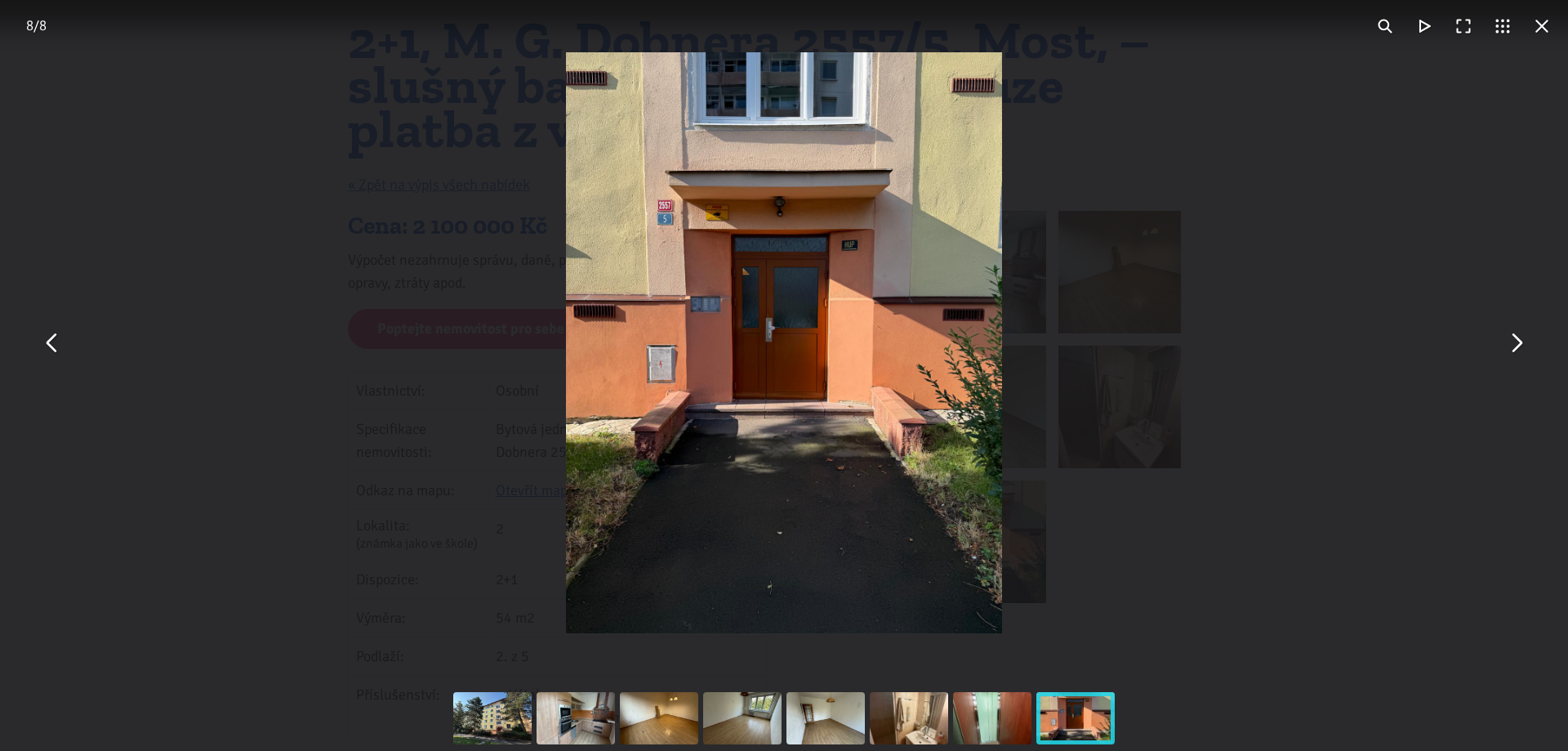
click at [1512, 351] on button "You can close this modal content with the ESC key" at bounding box center [1516, 343] width 39 height 39
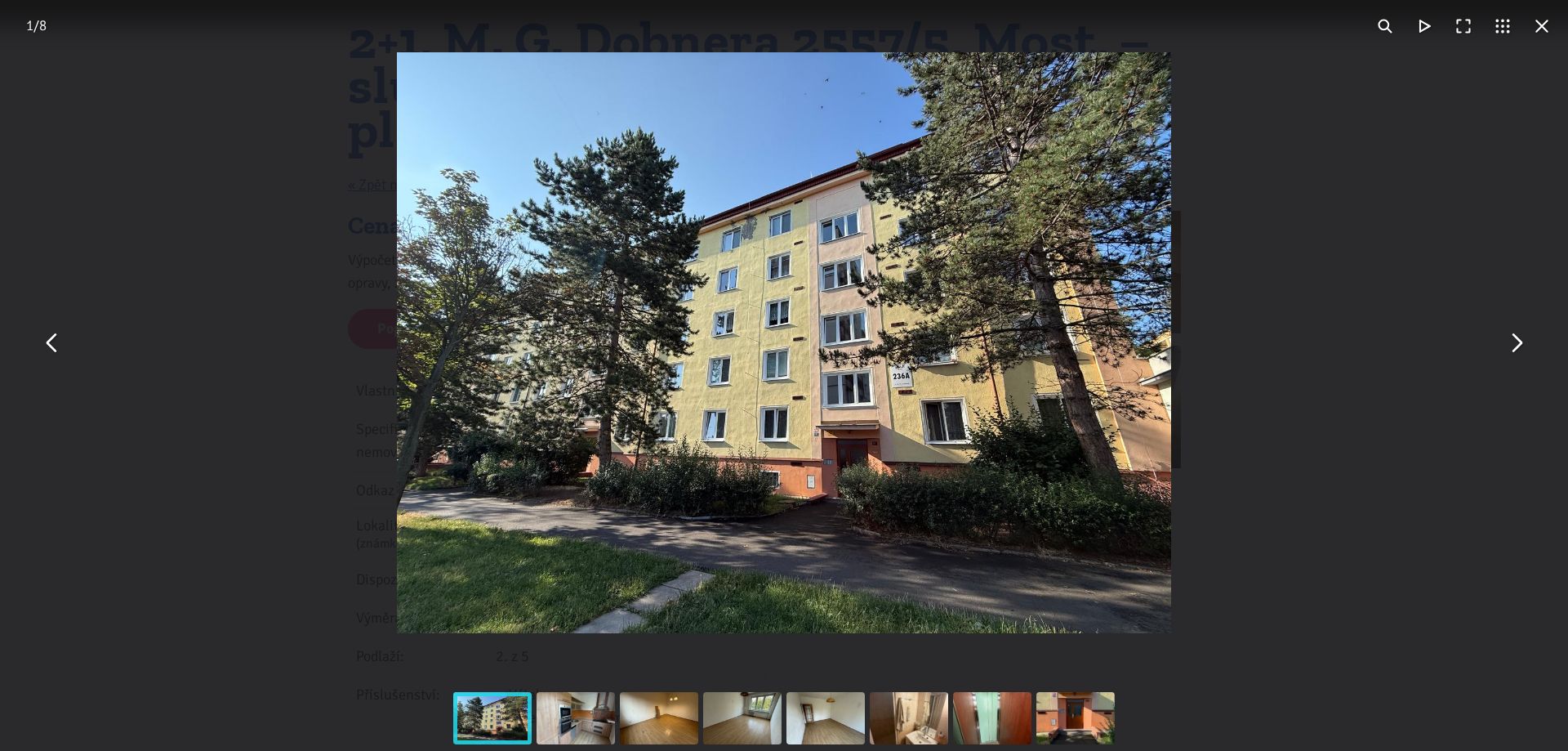
click at [1544, 21] on button "You can close this modal content with the ESC key" at bounding box center [1542, 26] width 39 height 39
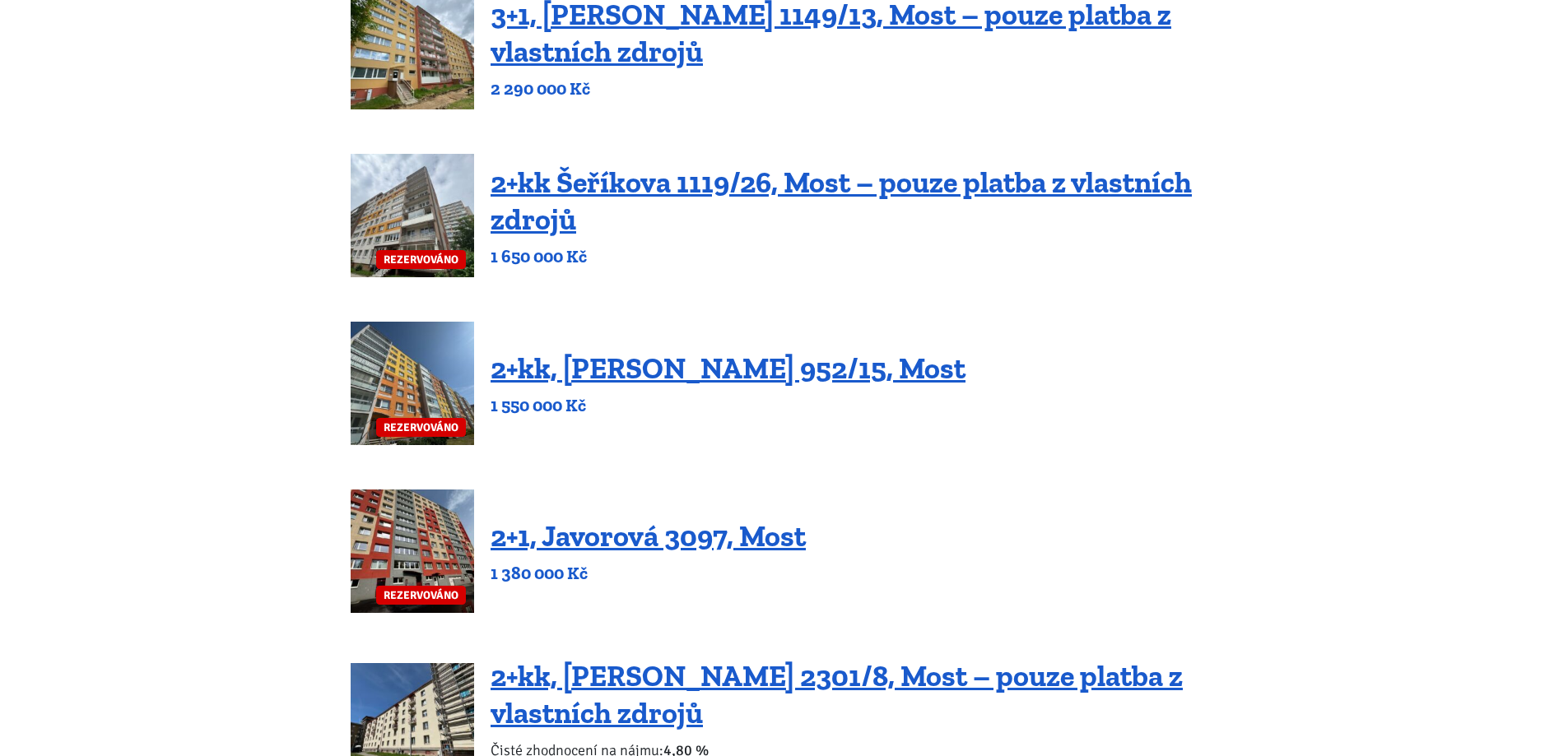
scroll to position [868, 0]
